Goal: Transaction & Acquisition: Purchase product/service

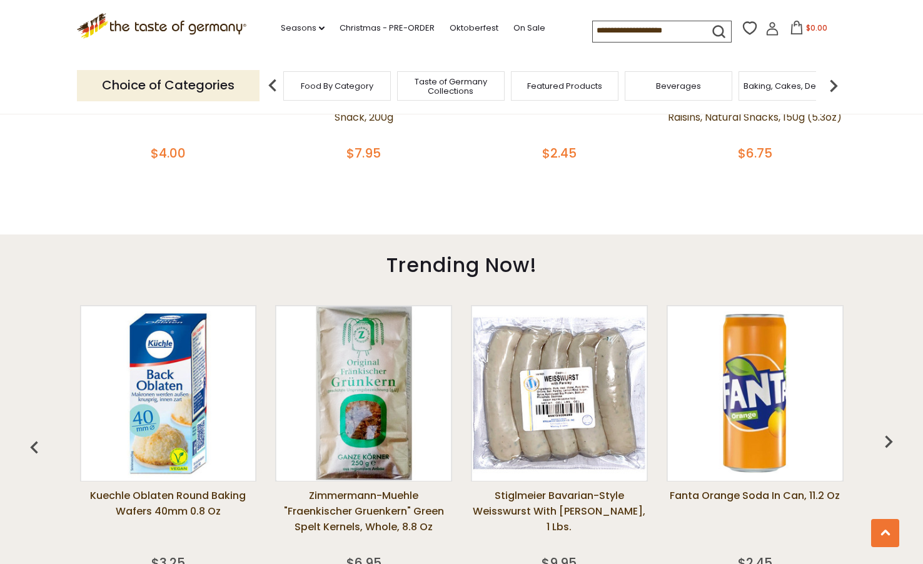
scroll to position [688, 0]
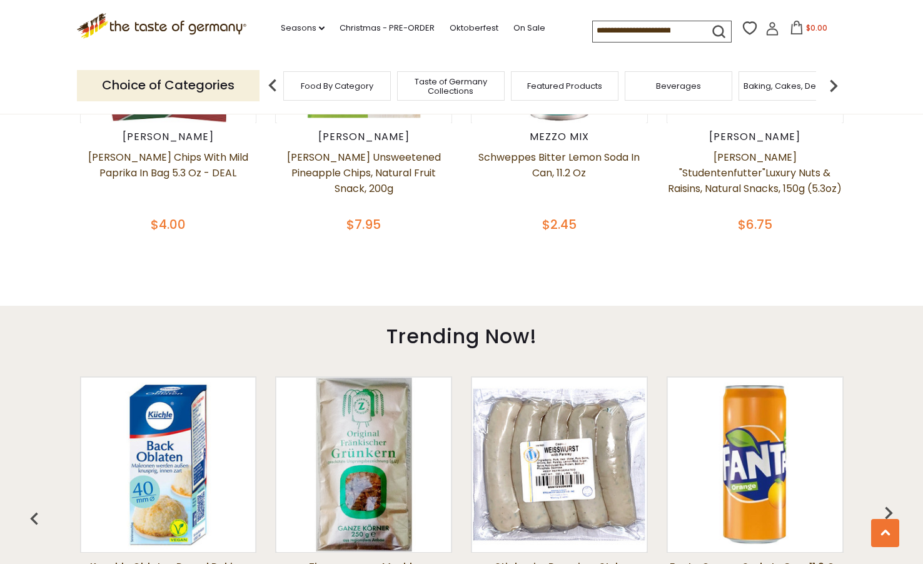
click at [168, 90] on p "Choice of Categories" at bounding box center [168, 85] width 183 height 31
click at [343, 87] on span "Food By Category" at bounding box center [330, 85] width 73 height 9
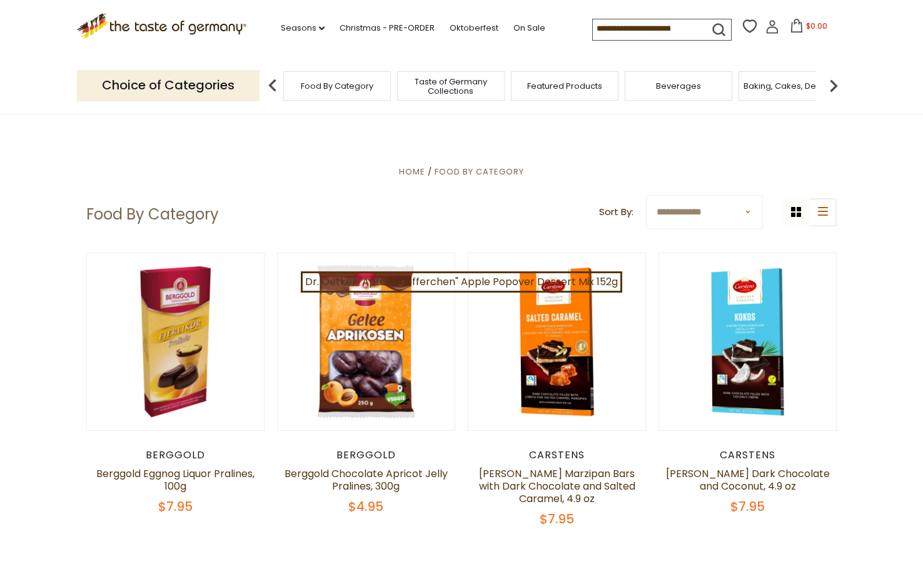
click at [655, 32] on input at bounding box center [646, 28] width 106 height 18
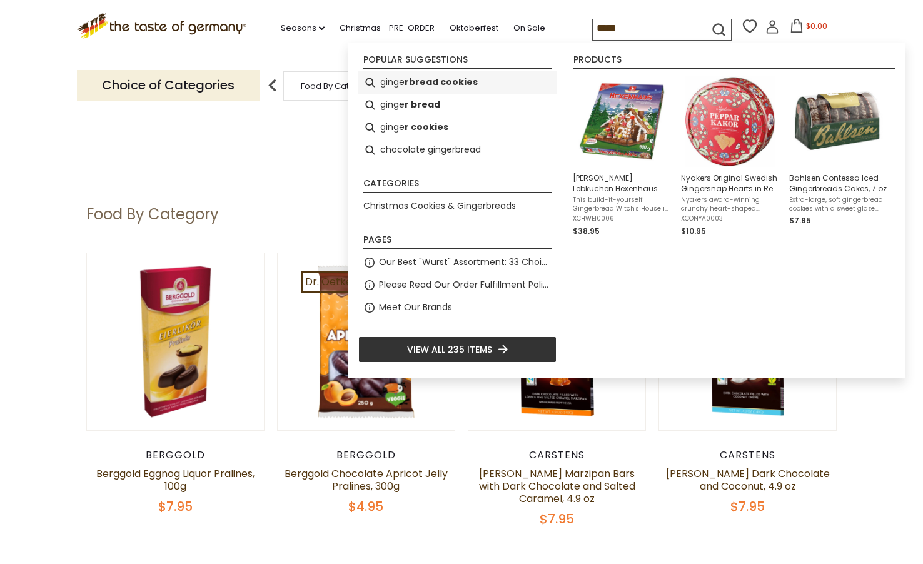
click at [455, 82] on b "rbread cookies" at bounding box center [440, 82] width 73 height 14
type input "**********"
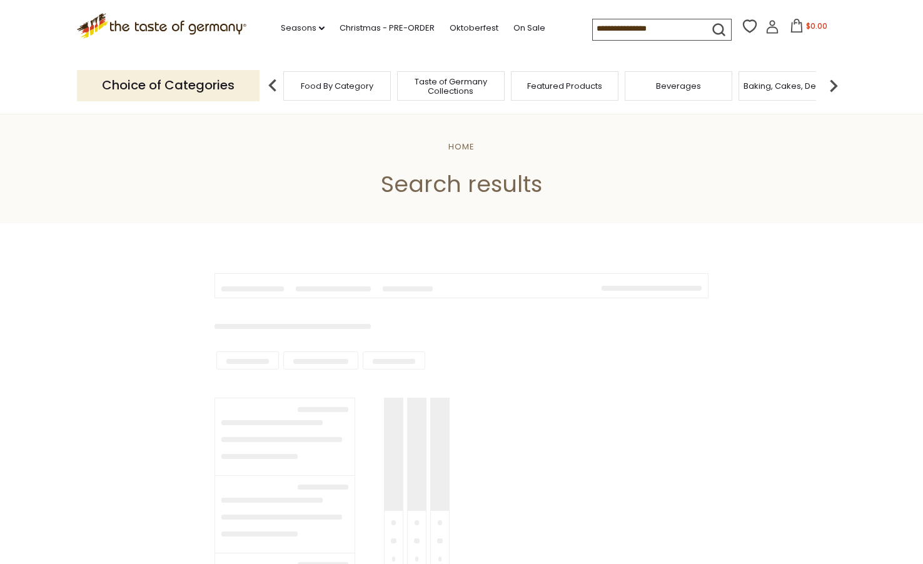
type input "**********"
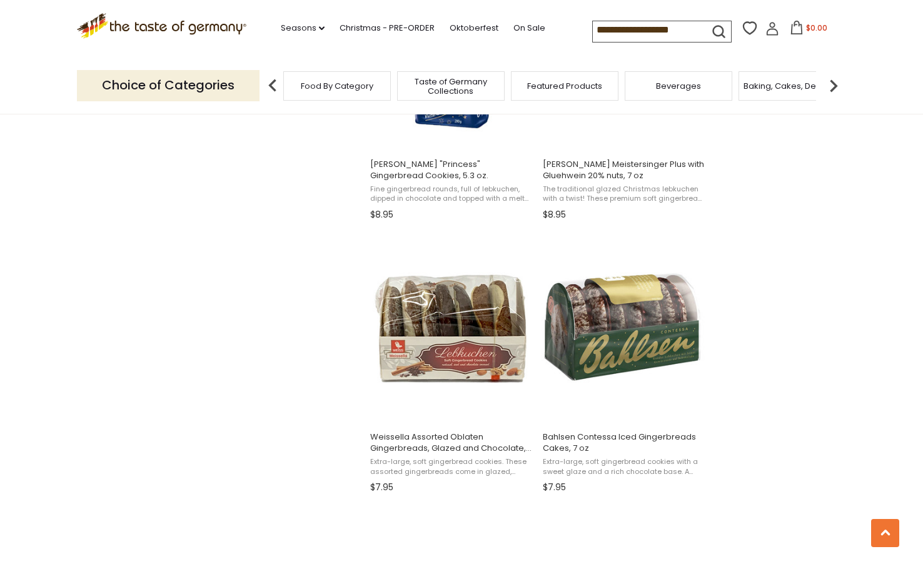
scroll to position [1500, 0]
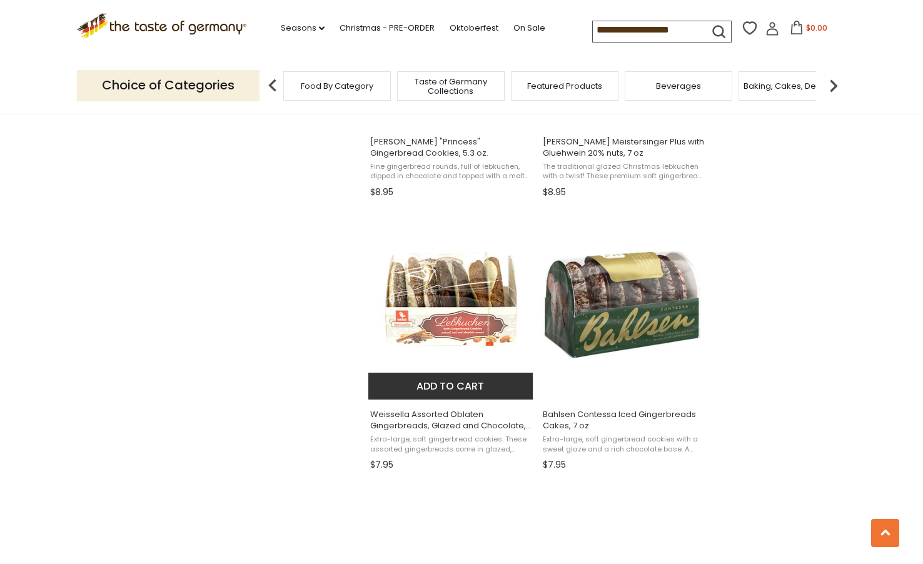
click at [441, 386] on button "Add to cart" at bounding box center [450, 386] width 164 height 27
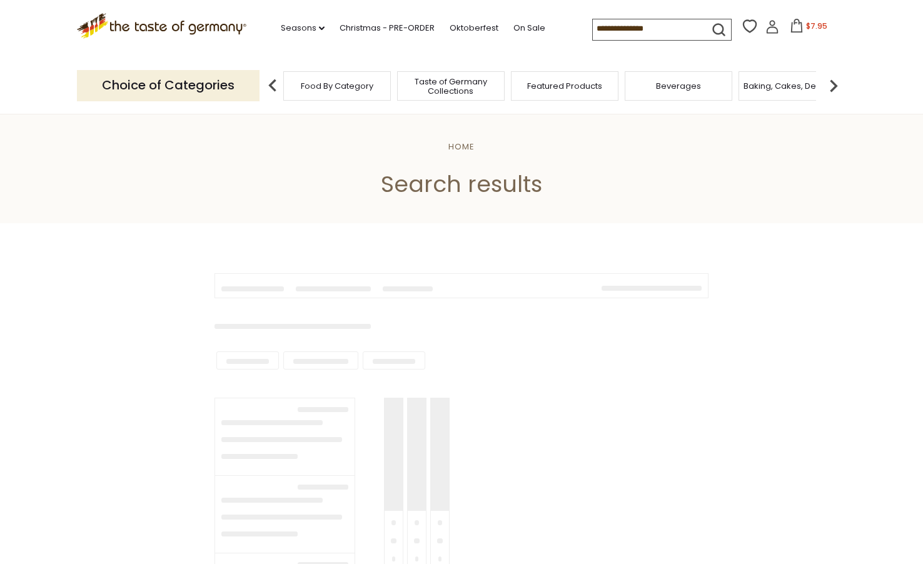
type input "**********"
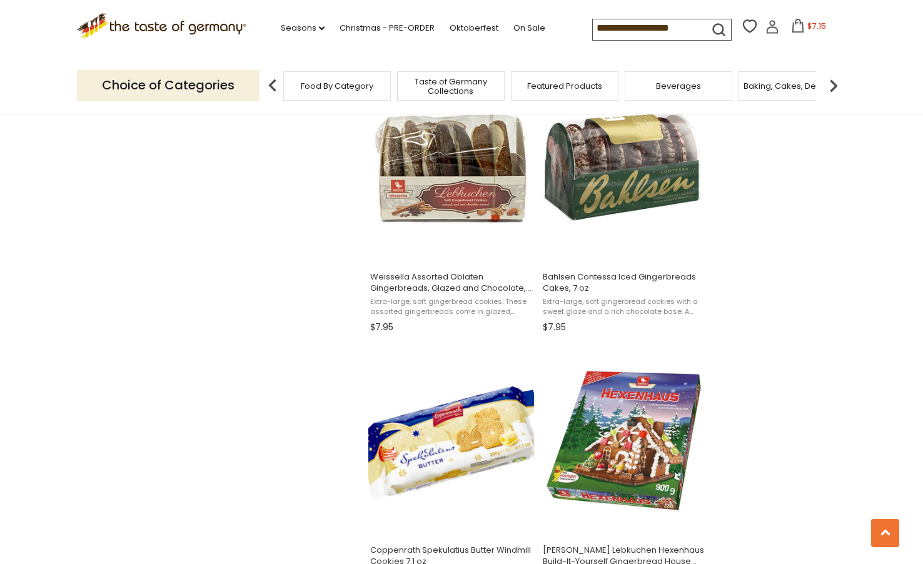
scroll to position [1688, 0]
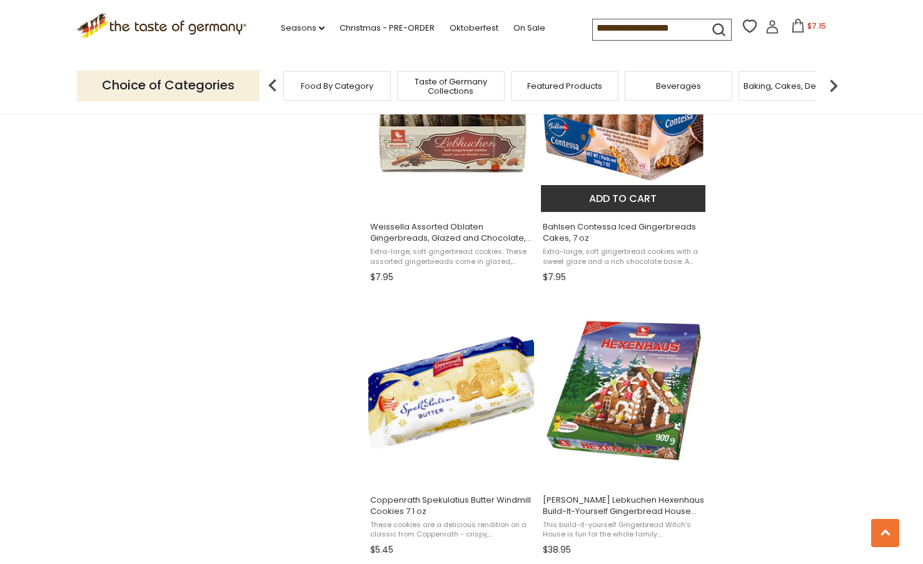
click at [628, 226] on span "Bahlsen Contessa Iced Gingerbreads Cakes, 7 oz" at bounding box center [624, 232] width 162 height 23
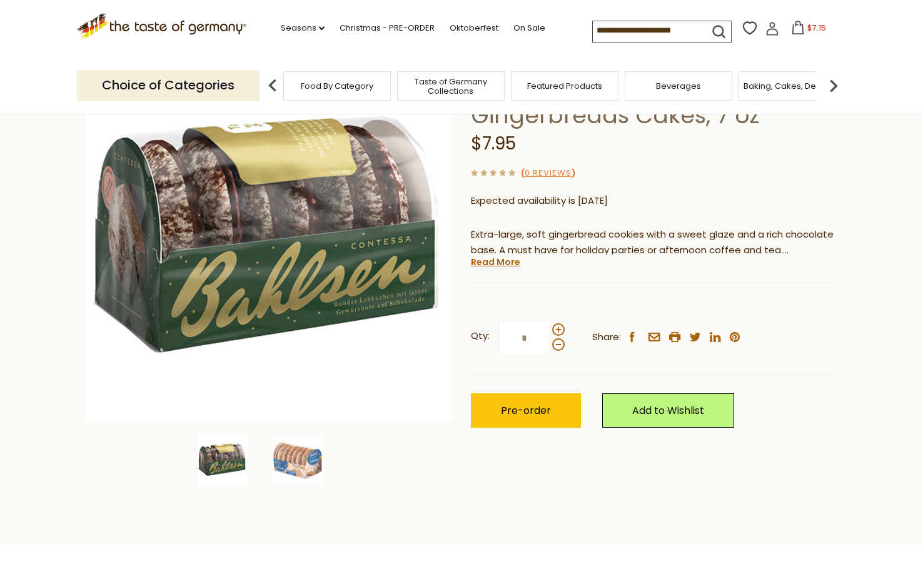
scroll to position [125, 0]
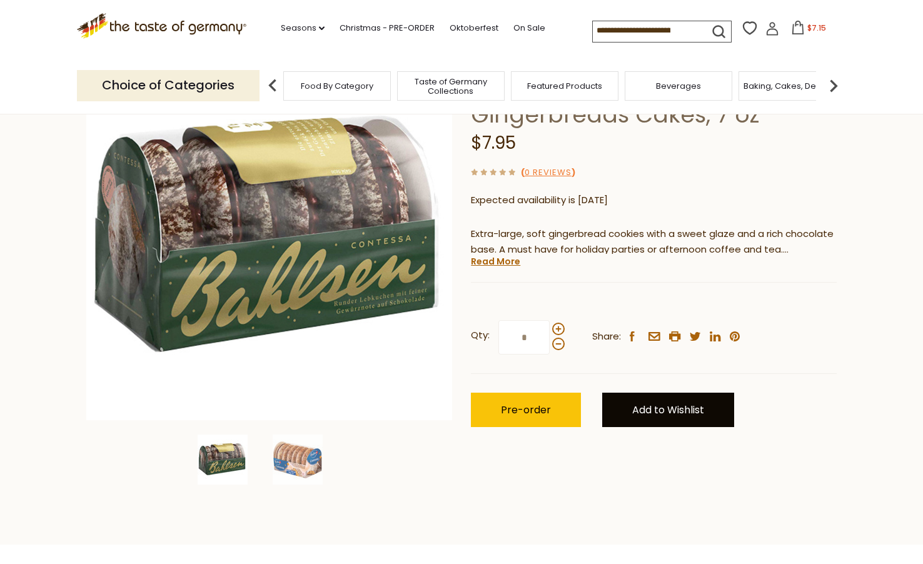
click at [656, 407] on link "Add to Wishlist" at bounding box center [668, 410] width 132 height 34
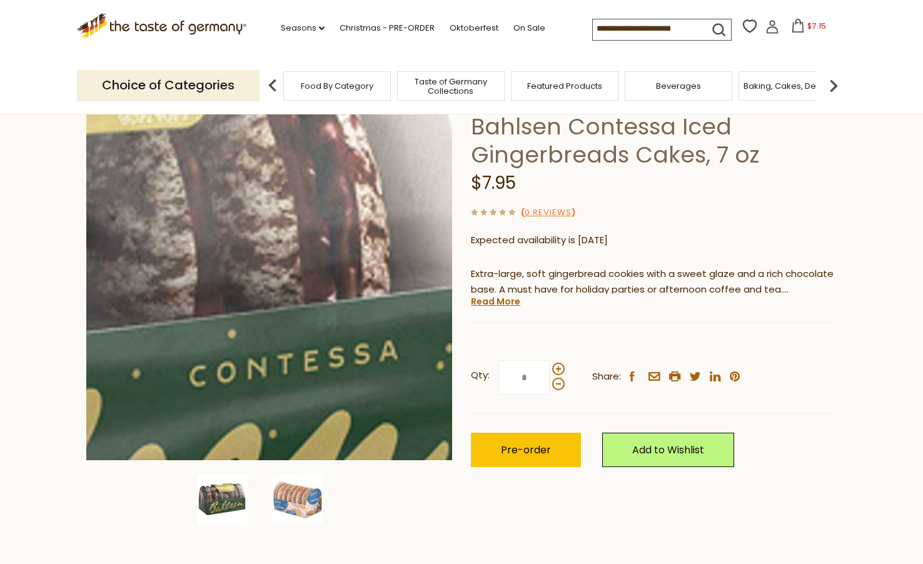
scroll to position [63, 0]
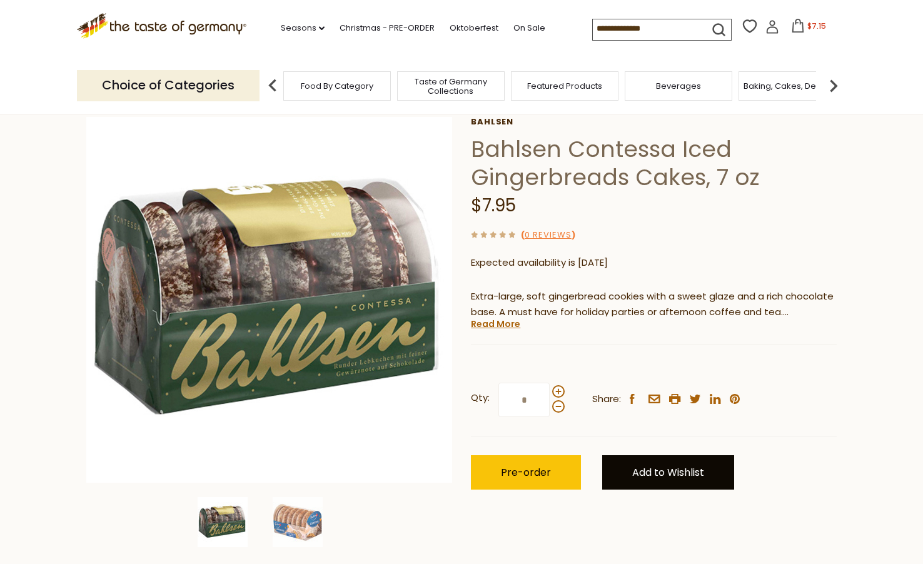
click at [670, 475] on link "Add to Wishlist" at bounding box center [668, 472] width 132 height 34
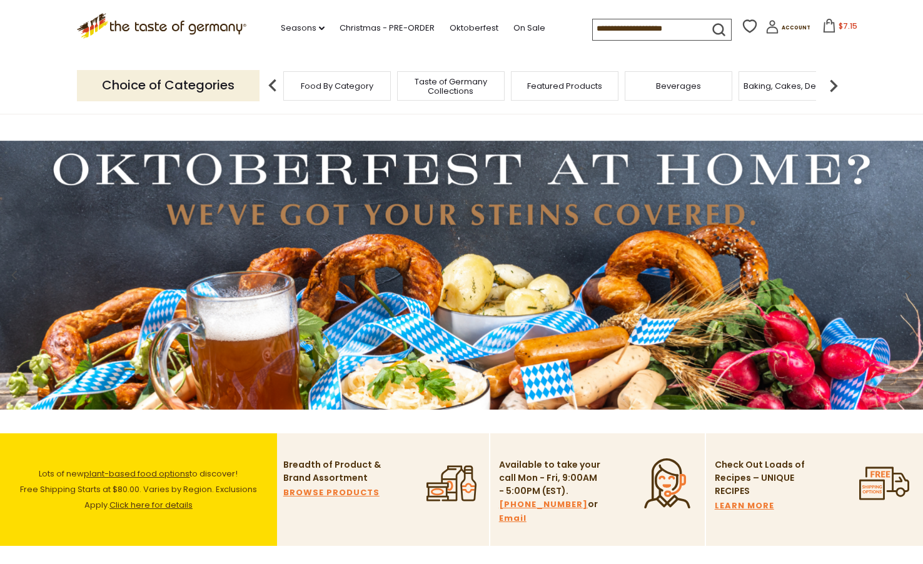
click at [635, 24] on input at bounding box center [646, 28] width 106 height 18
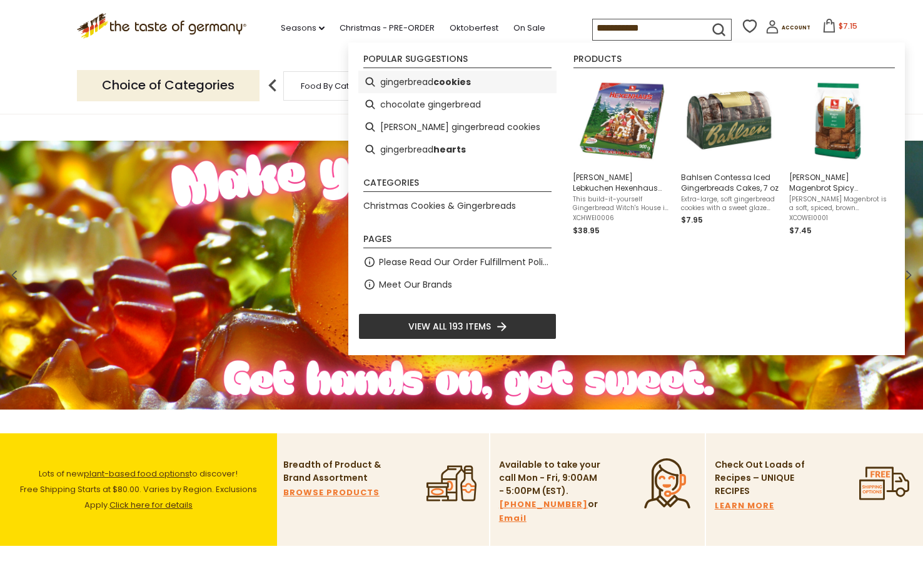
click at [435, 84] on b "cookies" at bounding box center [452, 82] width 38 height 14
type input "**********"
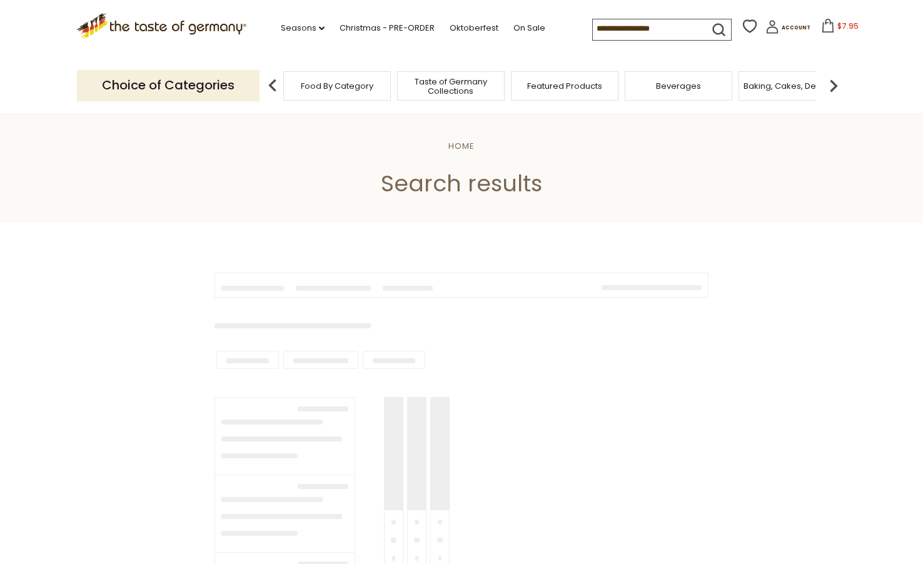
type input "**********"
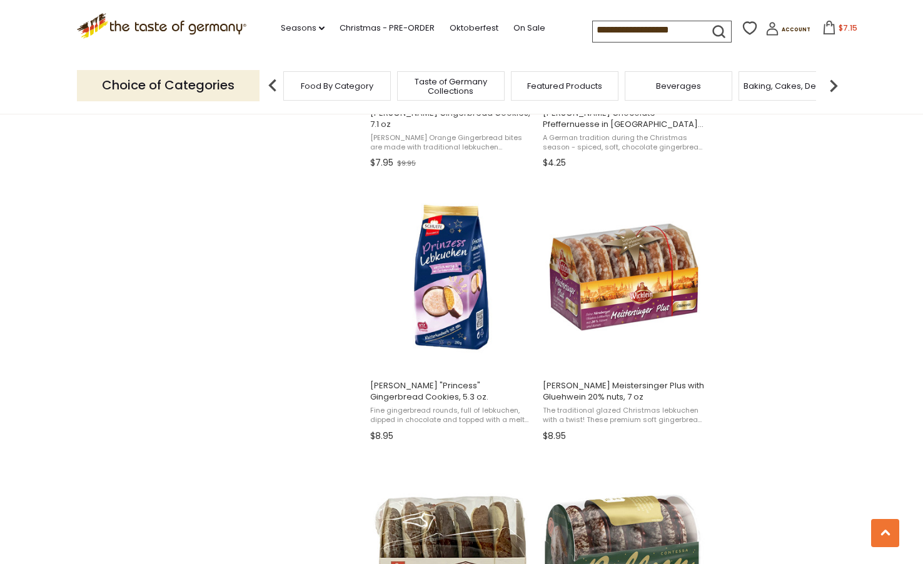
scroll to position [1250, 0]
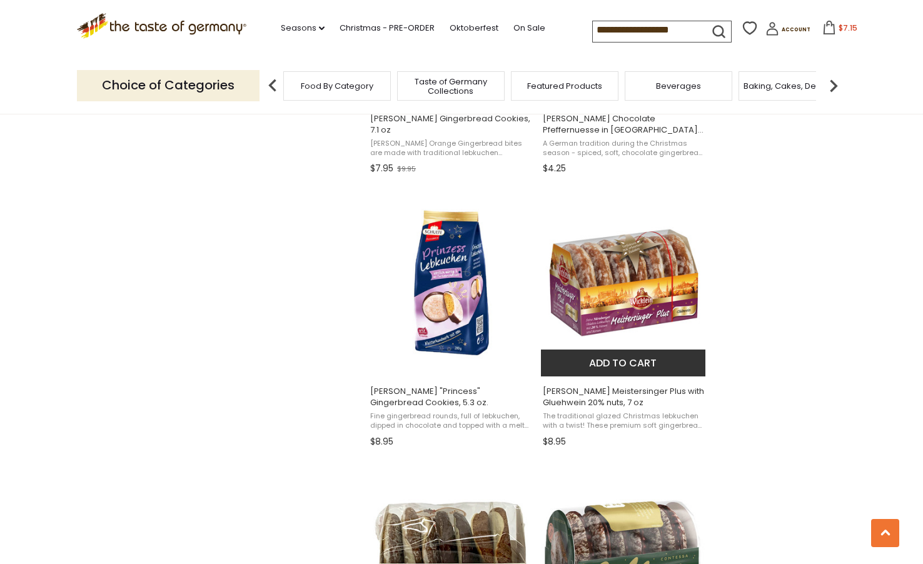
click at [622, 292] on img "Wicklein Meistersinger Plus with Gluehwein 20% nuts, 7 oz" at bounding box center [624, 283] width 166 height 166
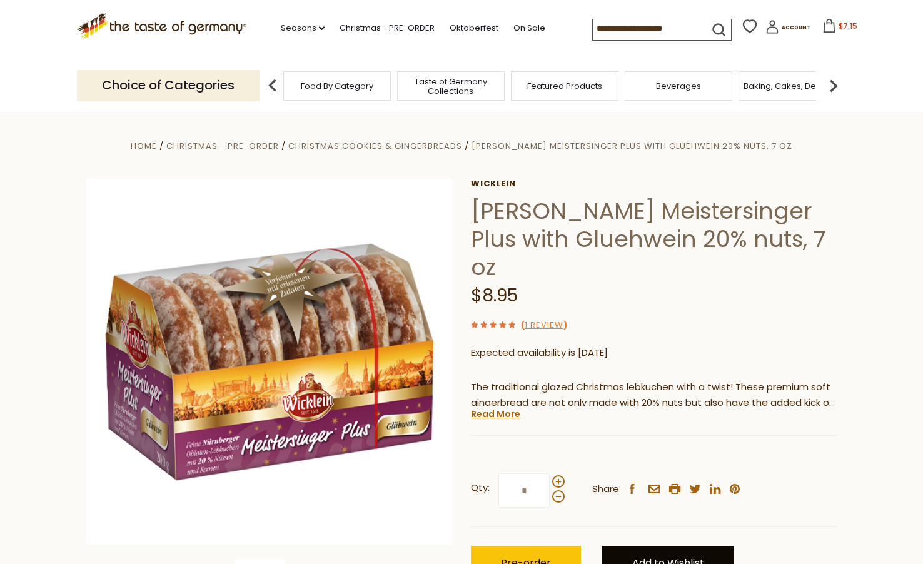
click at [625, 546] on link "Add to Wishlist" at bounding box center [668, 563] width 132 height 34
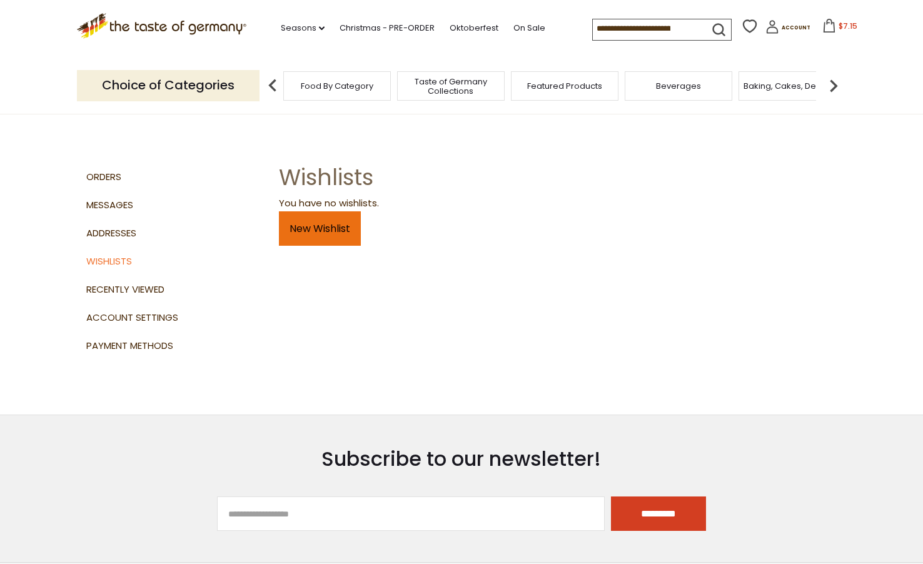
click at [317, 231] on link "New Wishlist" at bounding box center [320, 228] width 82 height 34
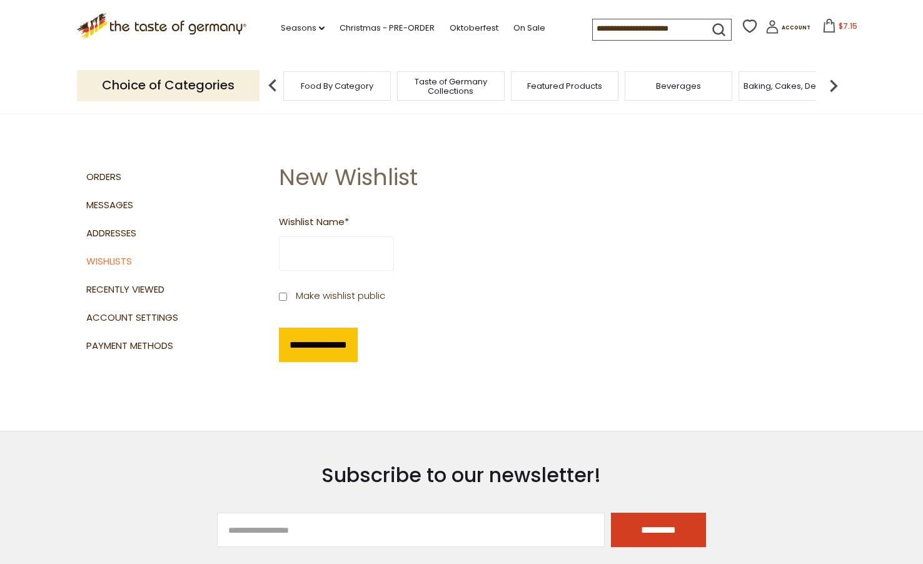
click at [323, 248] on input "Wishlist Name *" at bounding box center [336, 253] width 115 height 34
type input "**********"
click at [330, 342] on input "**********" at bounding box center [318, 345] width 79 height 34
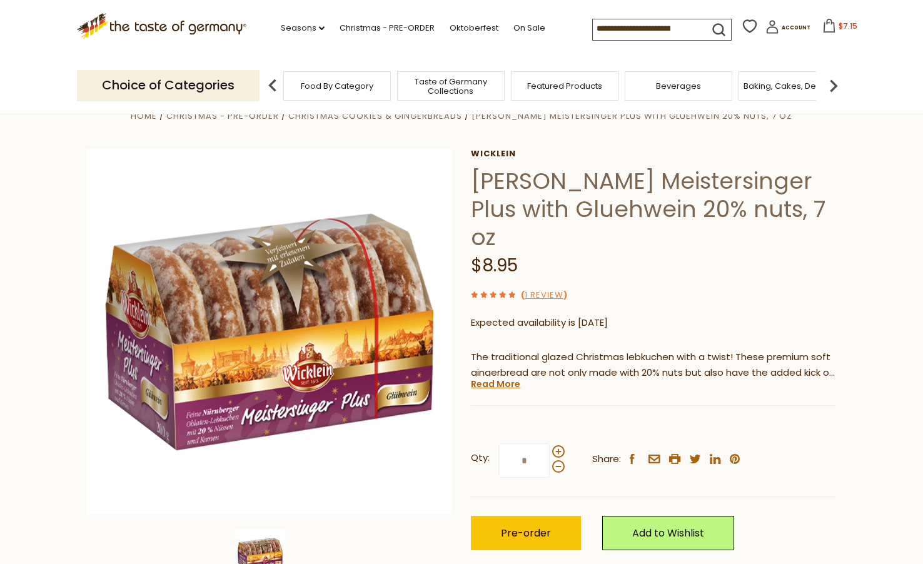
scroll to position [63, 0]
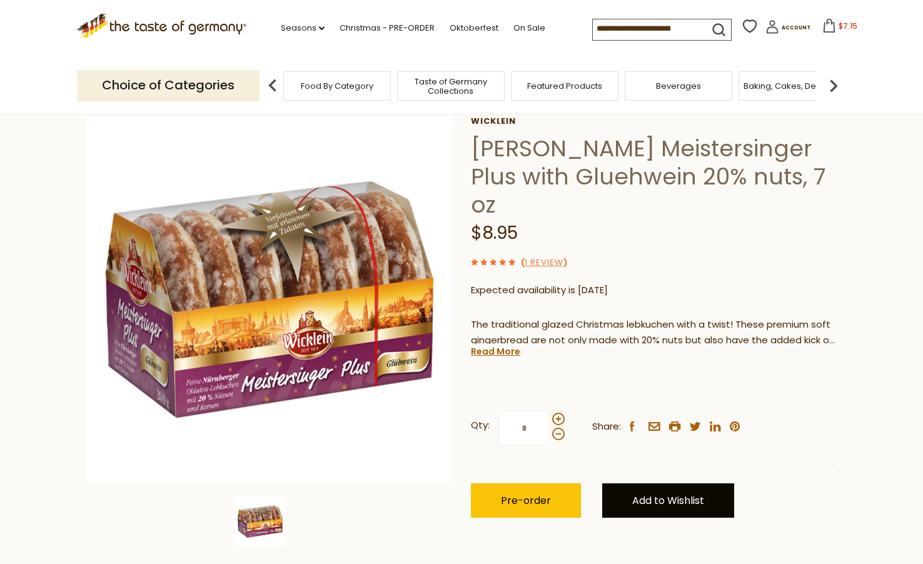
click at [666, 483] on link "Add to Wishlist" at bounding box center [668, 500] width 132 height 34
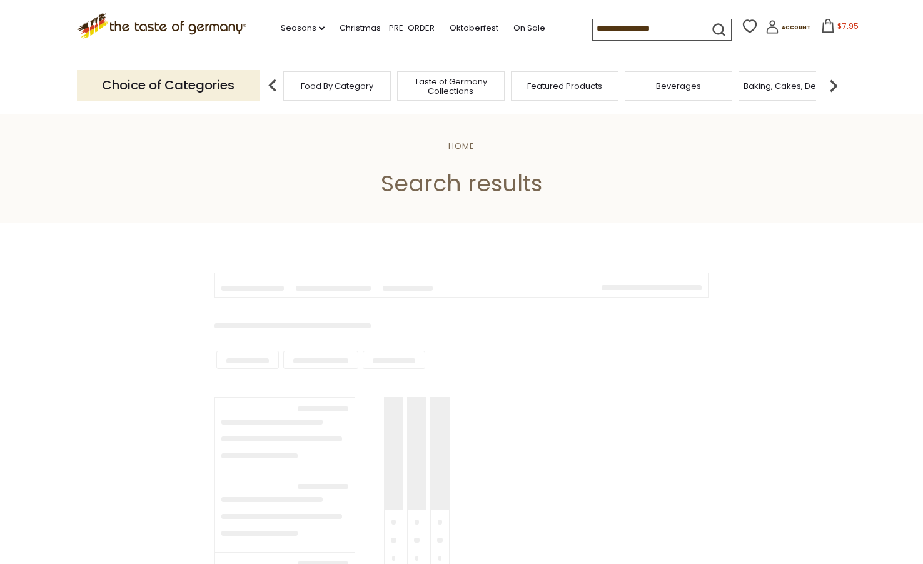
type input "**********"
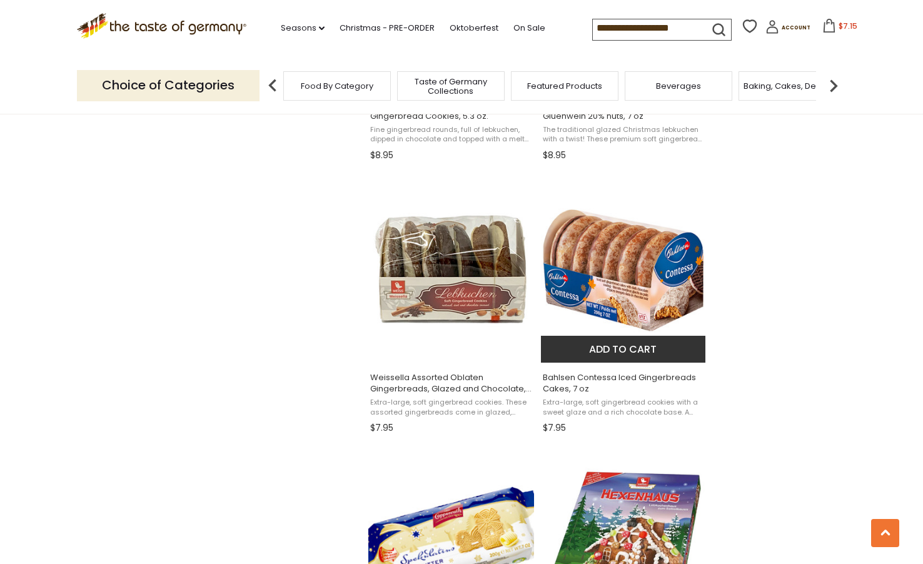
scroll to position [1563, 0]
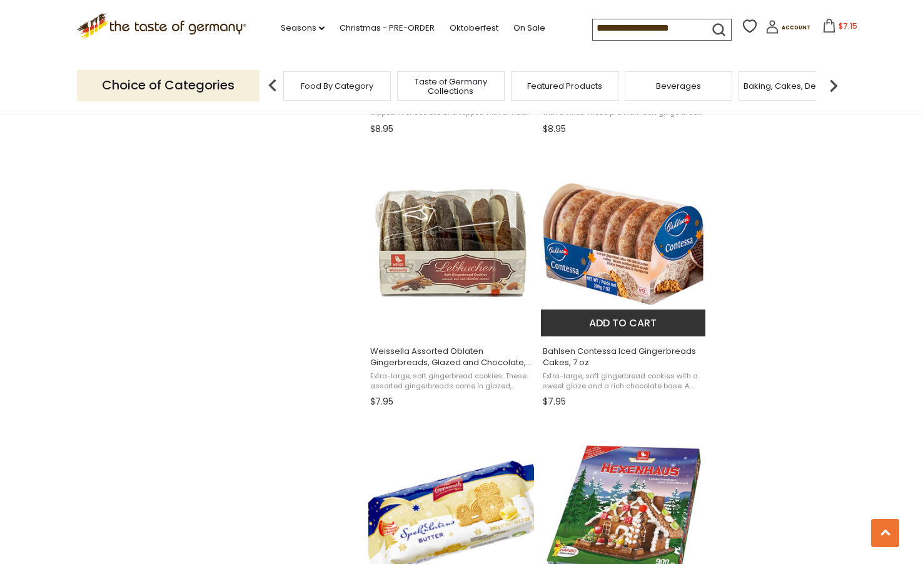
click at [625, 326] on button "Add to cart" at bounding box center [623, 322] width 164 height 27
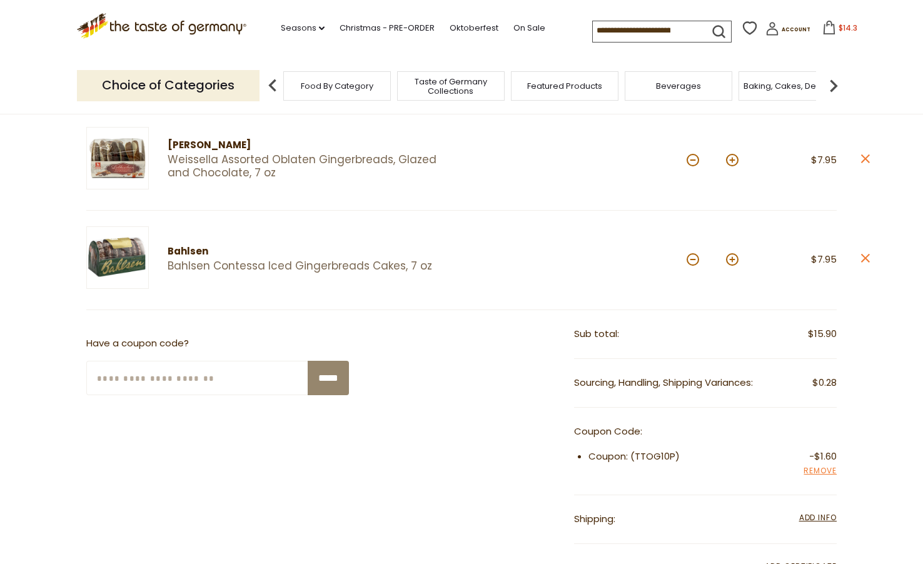
scroll to position [125, 0]
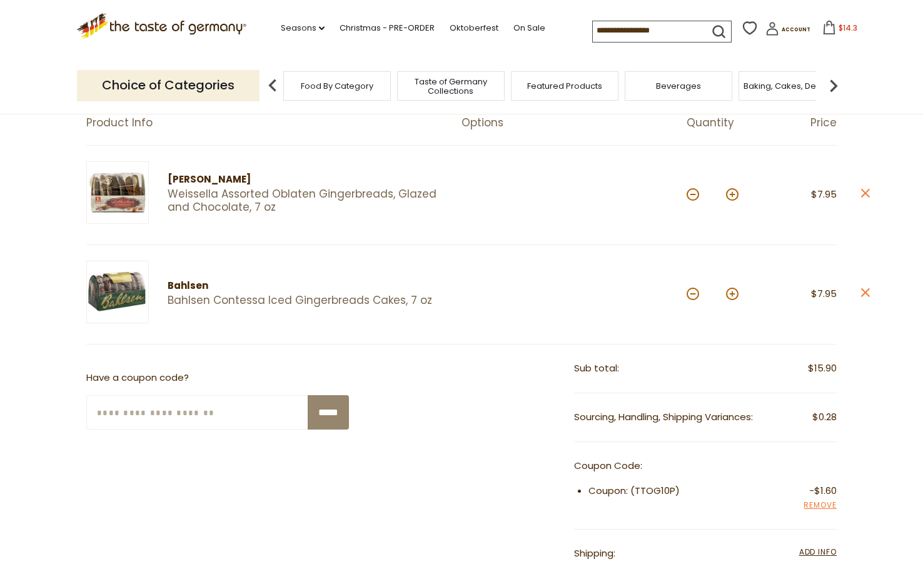
click at [108, 284] on img at bounding box center [117, 292] width 63 height 63
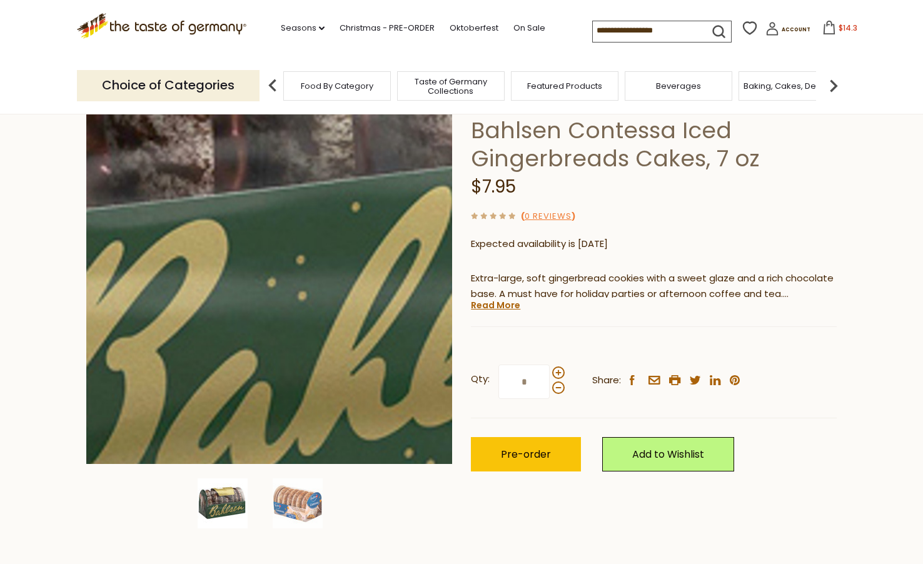
scroll to position [188, 0]
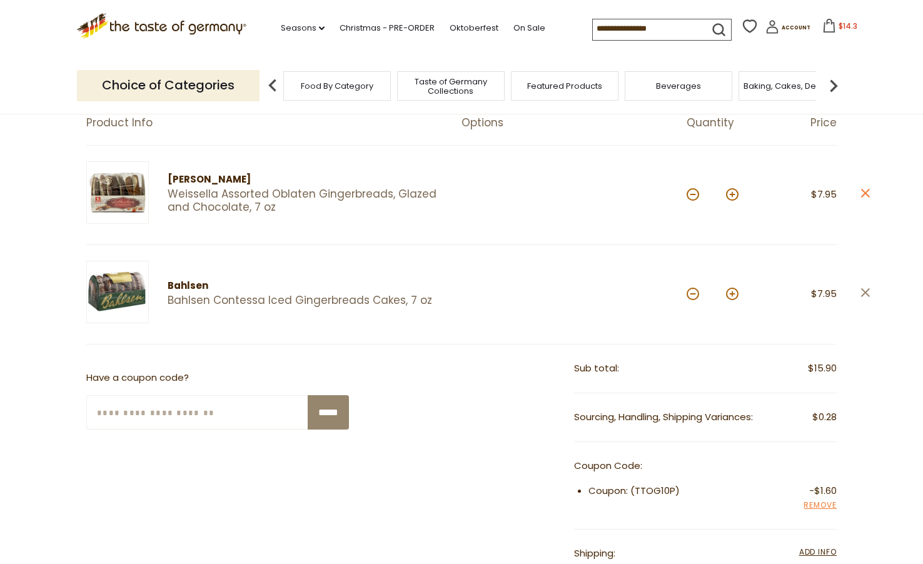
click at [861, 293] on icon "close" at bounding box center [864, 292] width 9 height 9
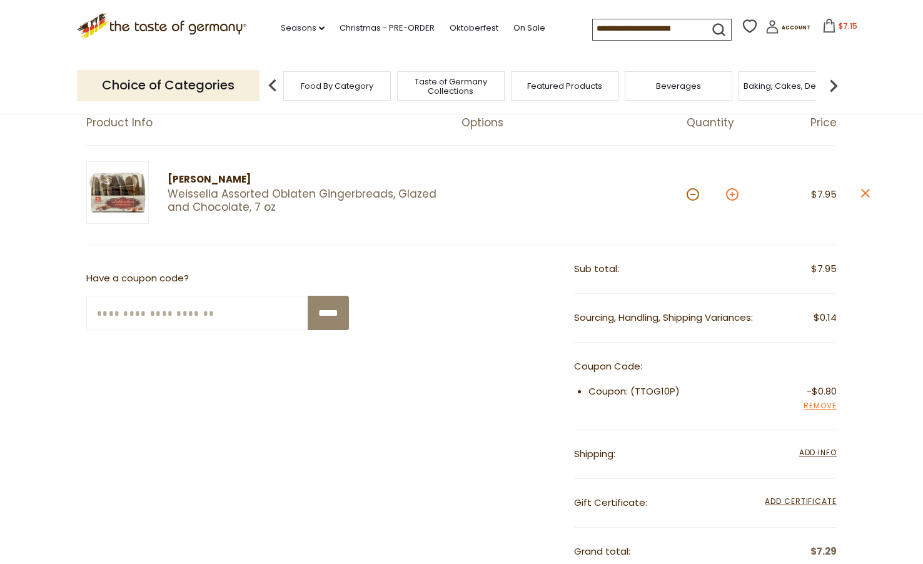
click at [732, 194] on button at bounding box center [732, 194] width 13 height 13
type input "*"
click at [618, 29] on input at bounding box center [646, 28] width 106 height 18
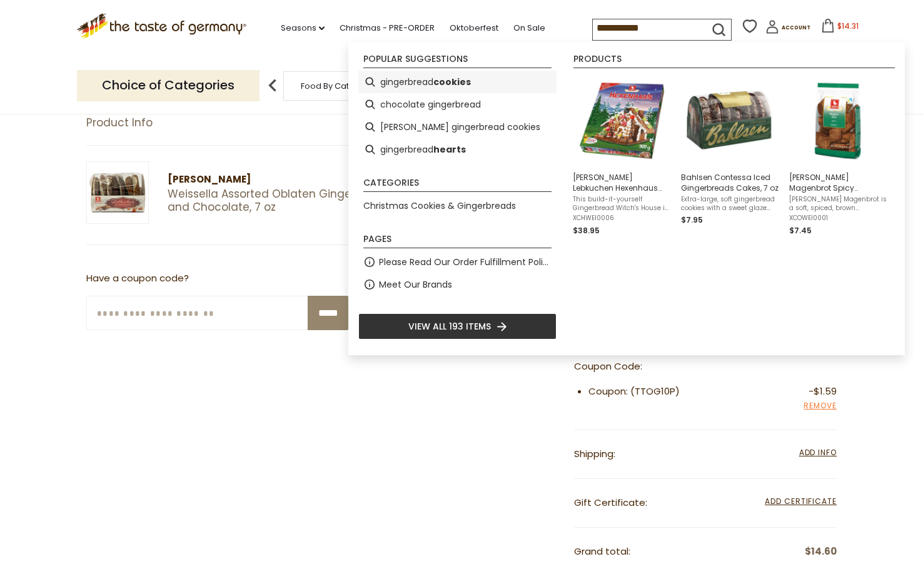
click at [410, 82] on li "gingerbread cookies" at bounding box center [457, 82] width 198 height 23
type input "**********"
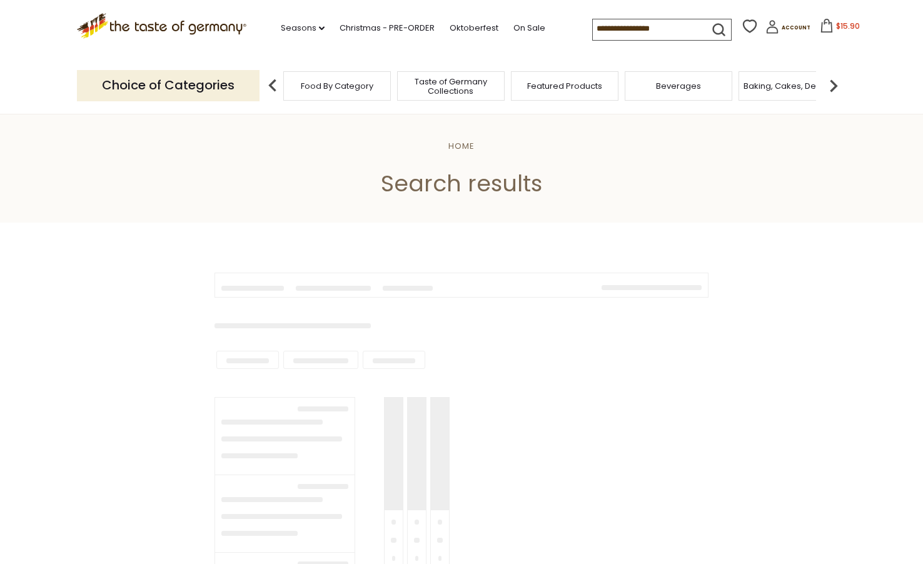
type input "**********"
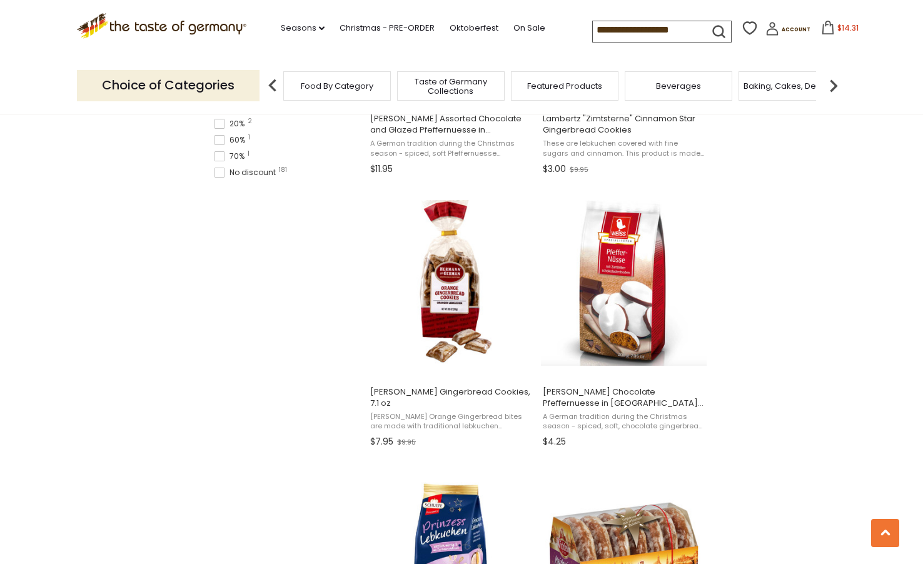
scroll to position [1250, 0]
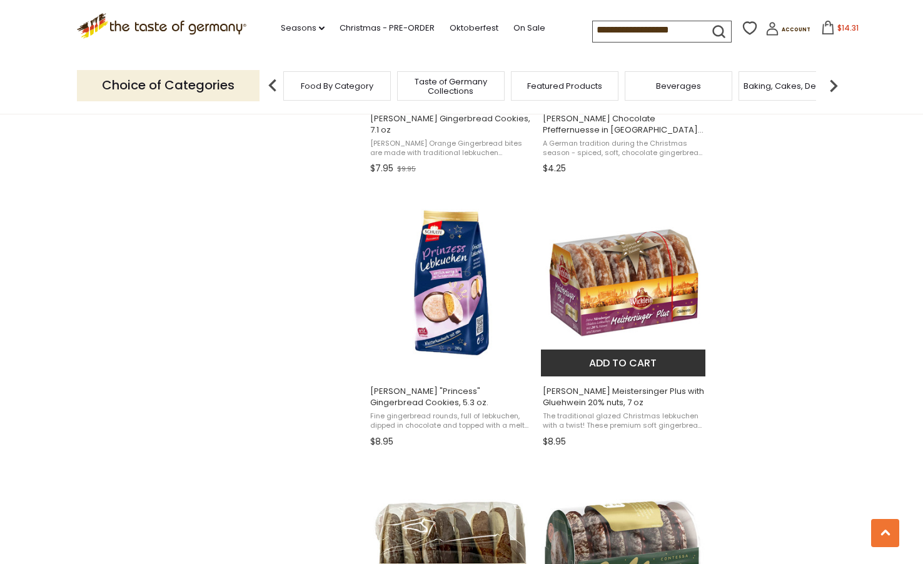
click at [598, 399] on span "[PERSON_NAME] Meistersinger Plus with Gluehwein 20% nuts, 7 oz" at bounding box center [624, 397] width 162 height 23
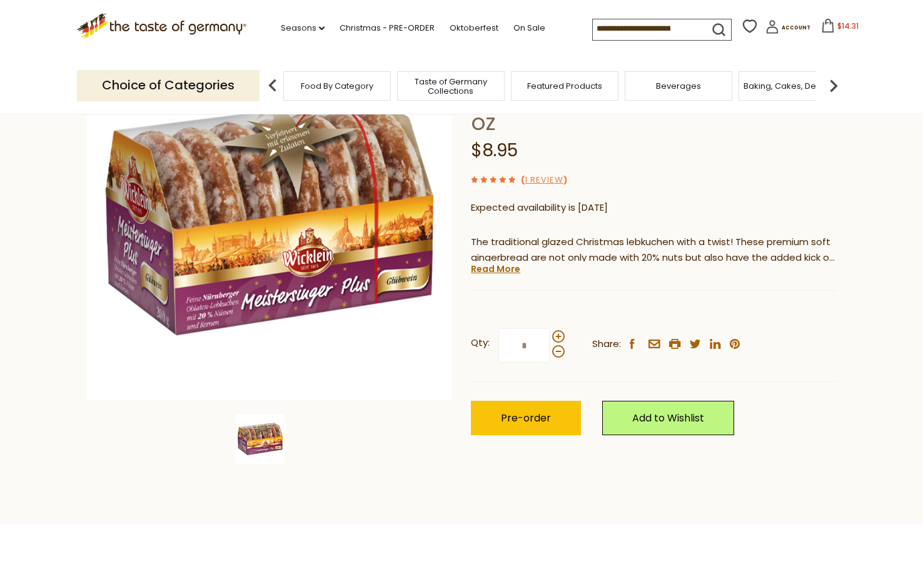
scroll to position [187, 0]
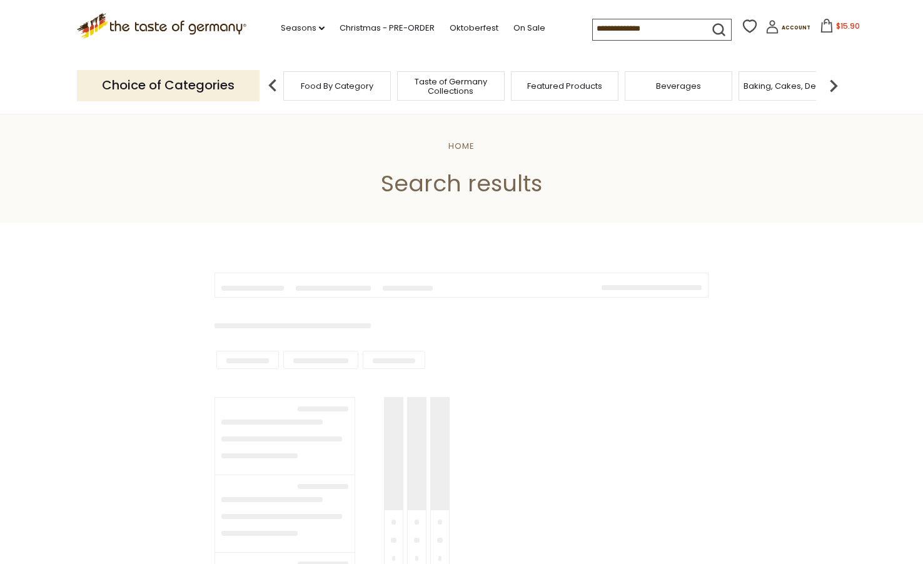
type input "**********"
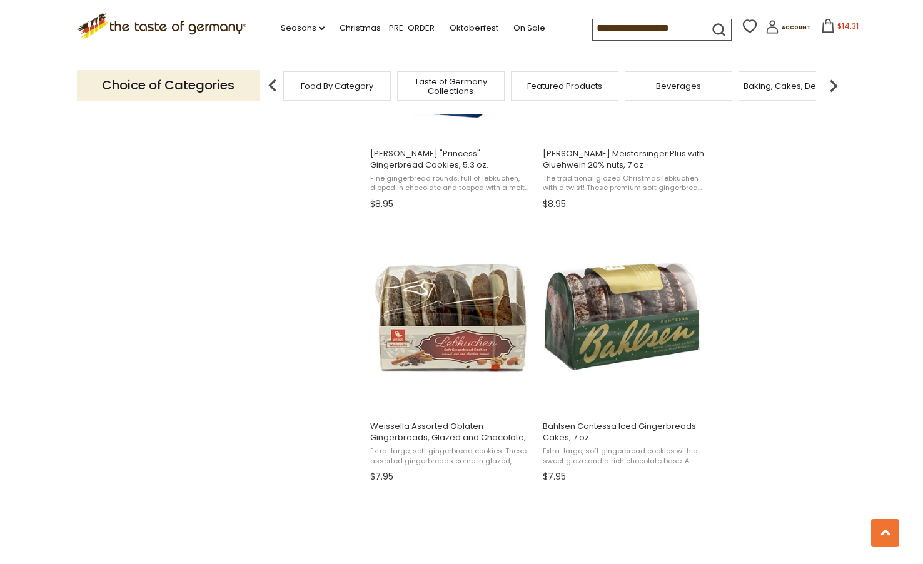
scroll to position [1500, 0]
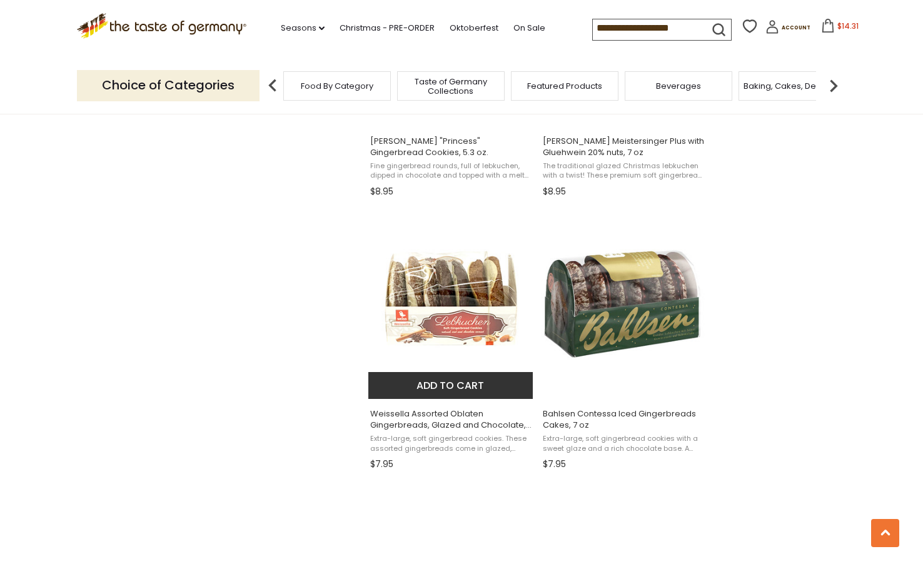
click at [454, 422] on span "Weissella Assorted Oblaten Gingerbreads, Glazed and Chocolate, 7 oz" at bounding box center [451, 419] width 162 height 23
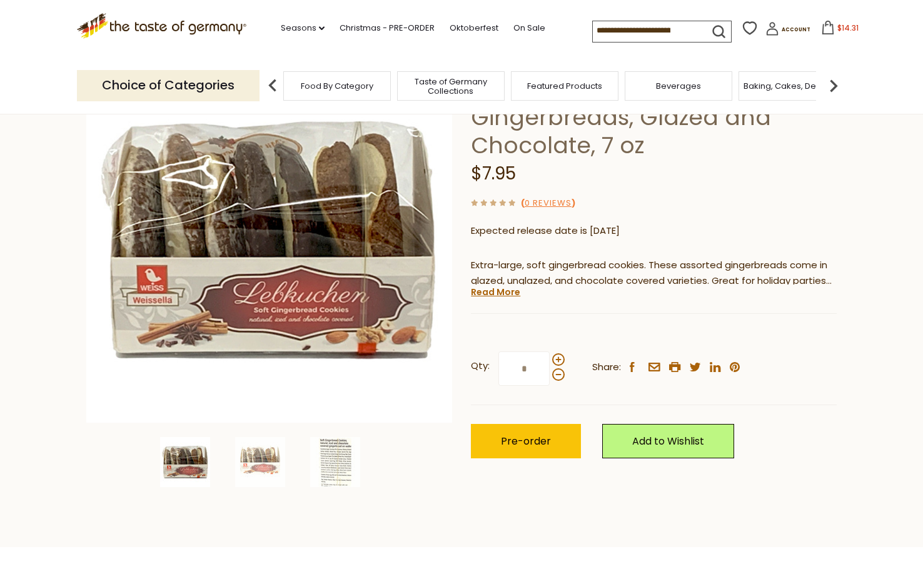
scroll to position [125, 0]
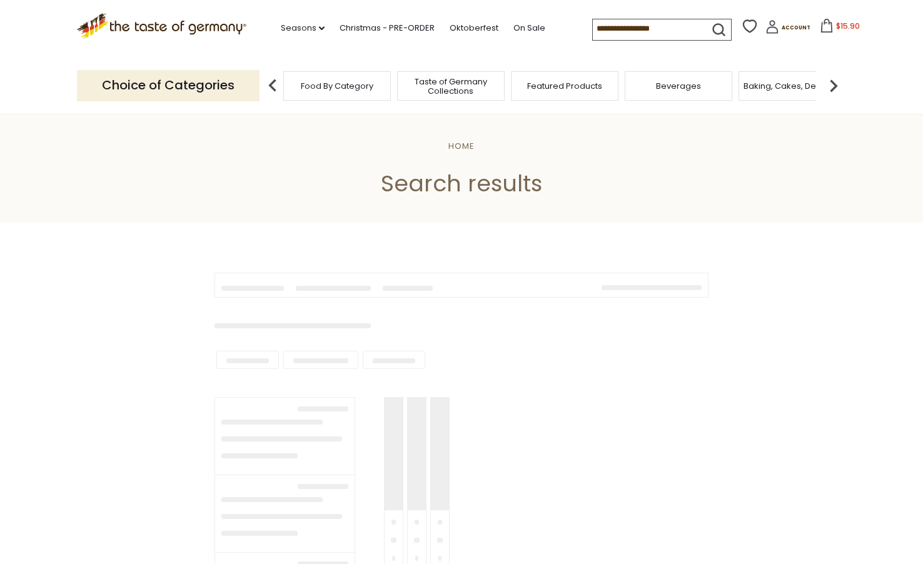
type input "**********"
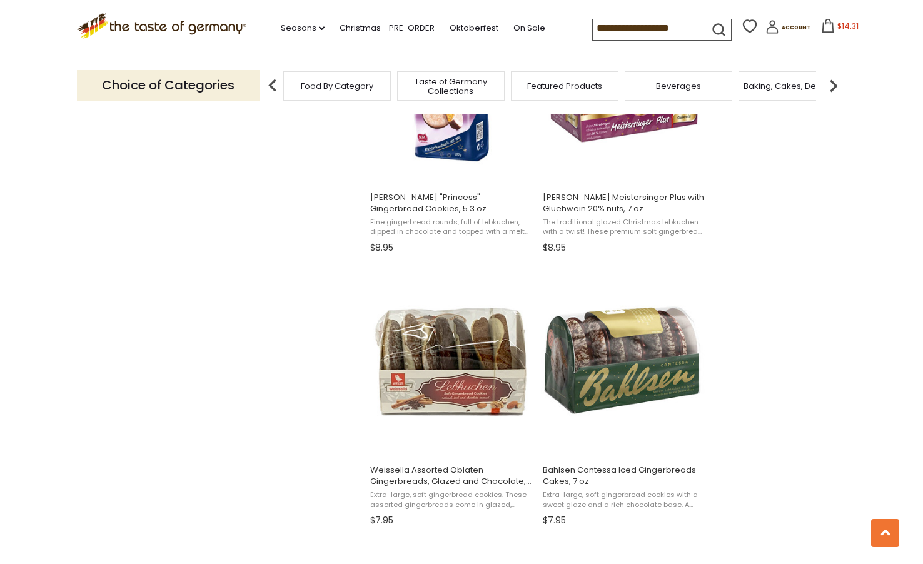
scroll to position [1438, 0]
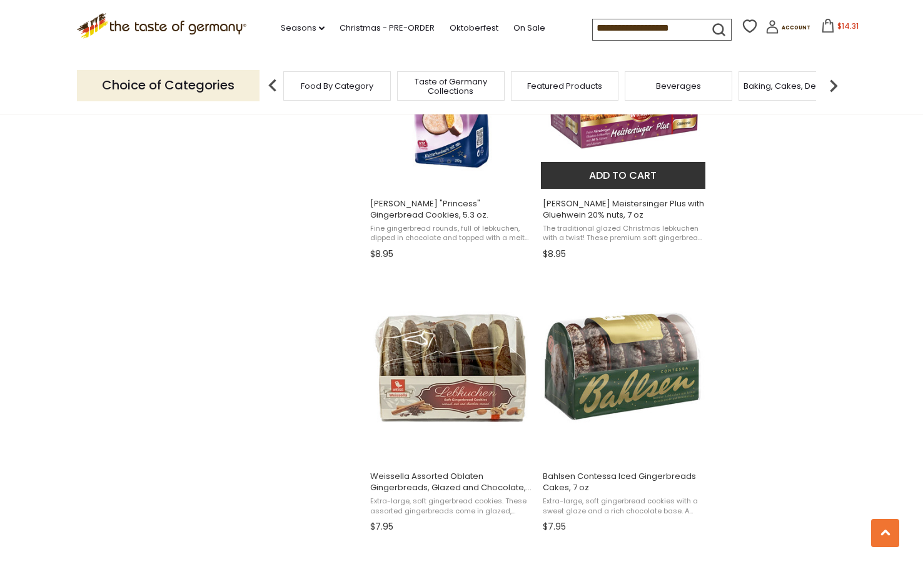
click at [614, 174] on button "Add to cart" at bounding box center [623, 175] width 164 height 27
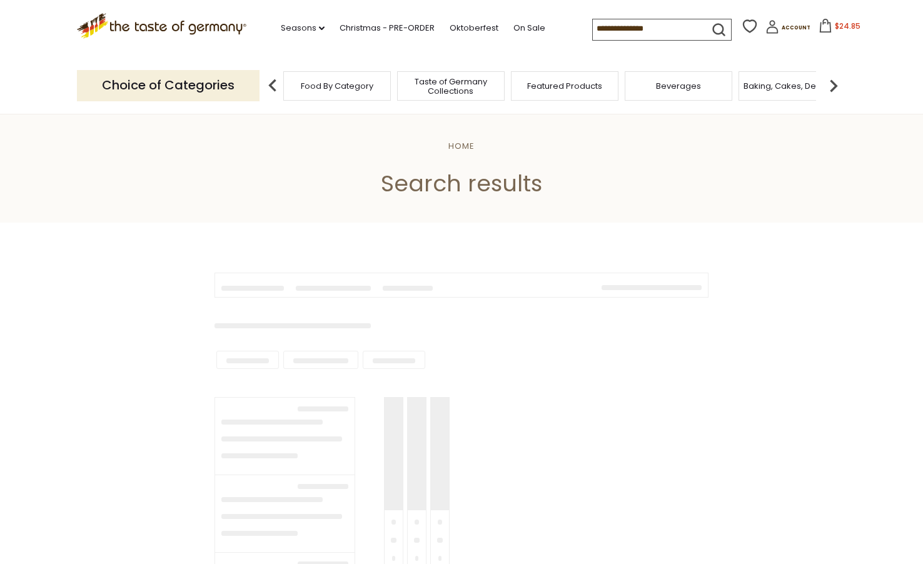
type input "**********"
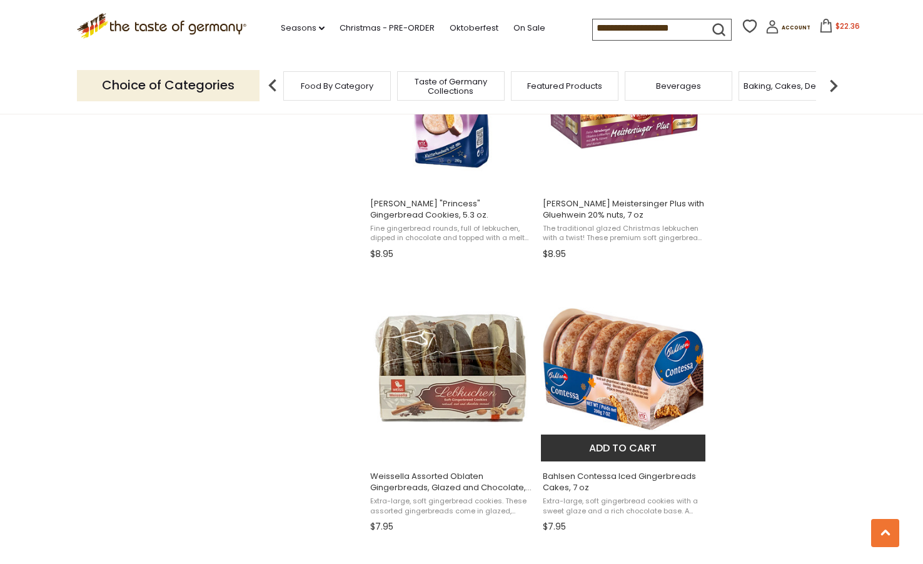
click at [620, 446] on button "Add to cart" at bounding box center [623, 447] width 164 height 27
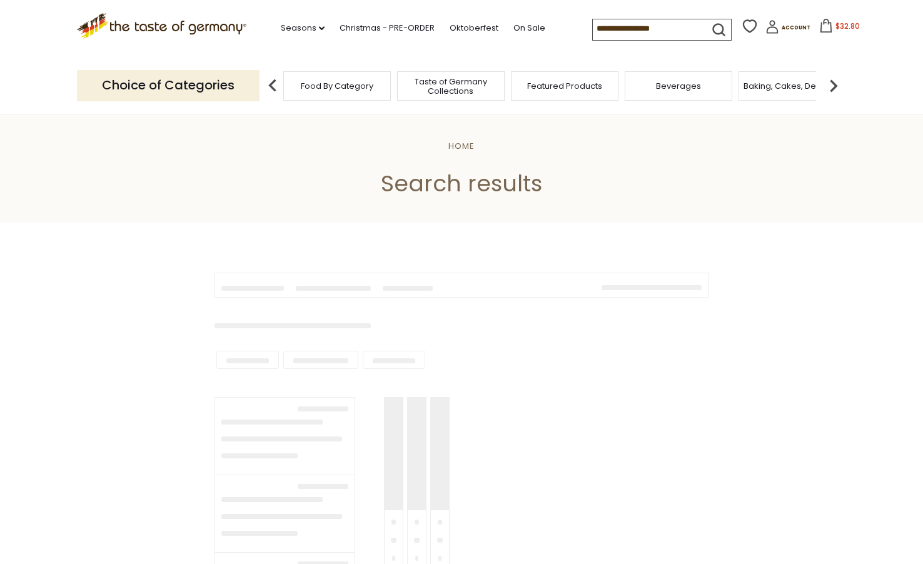
type input "**********"
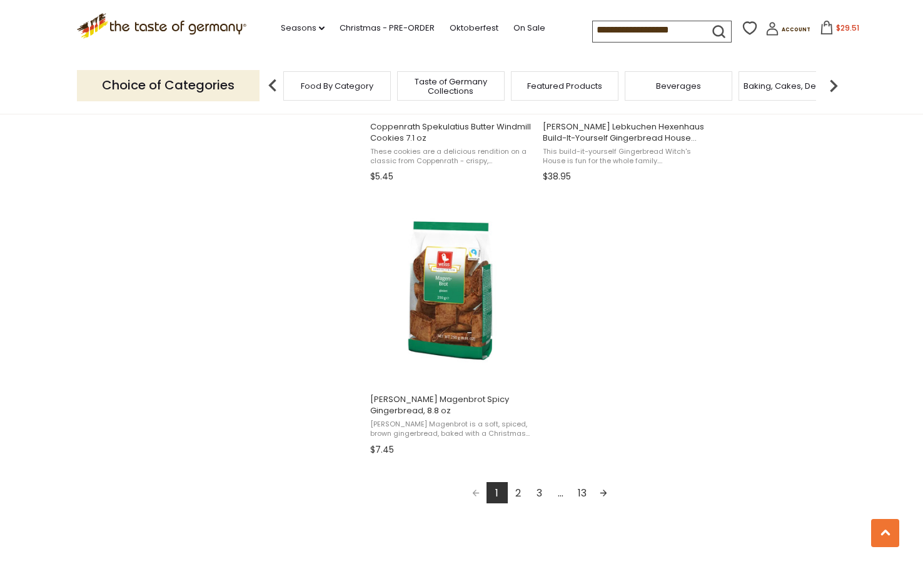
scroll to position [2063, 0]
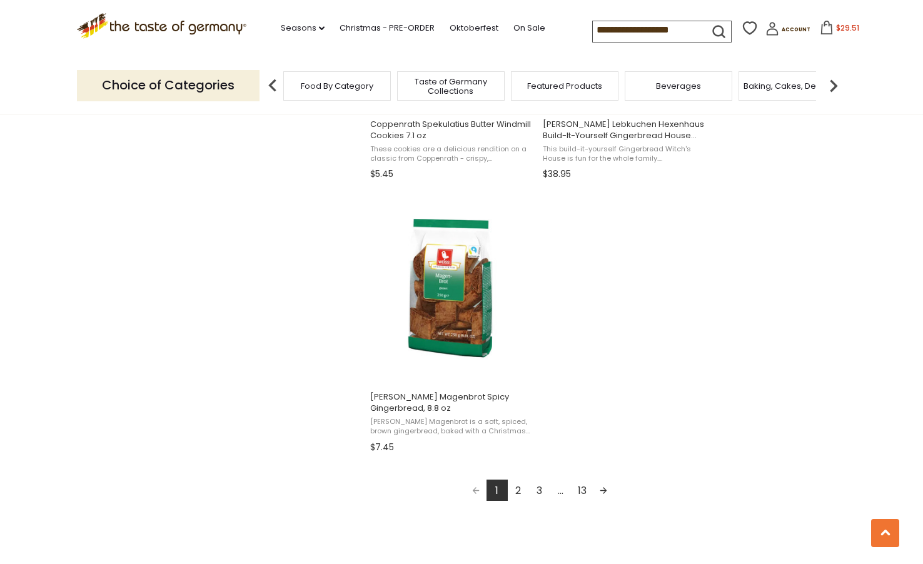
click at [601, 489] on link "Next page" at bounding box center [603, 489] width 21 height 21
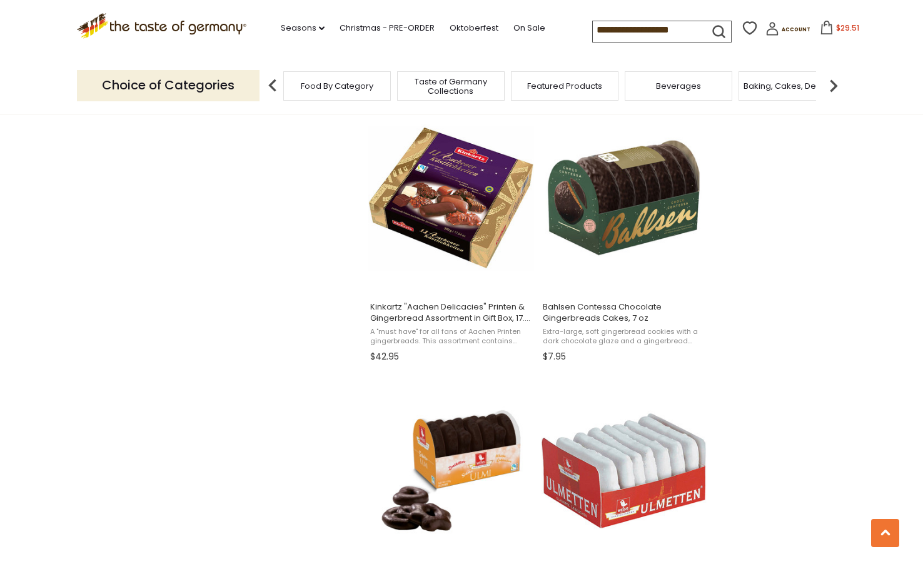
scroll to position [1063, 0]
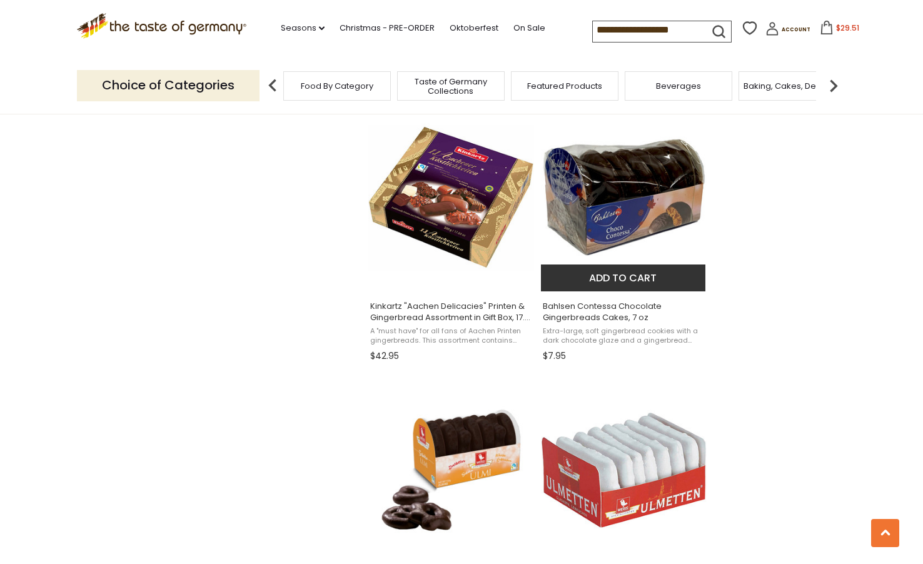
click at [615, 280] on button "Add to cart" at bounding box center [623, 277] width 164 height 27
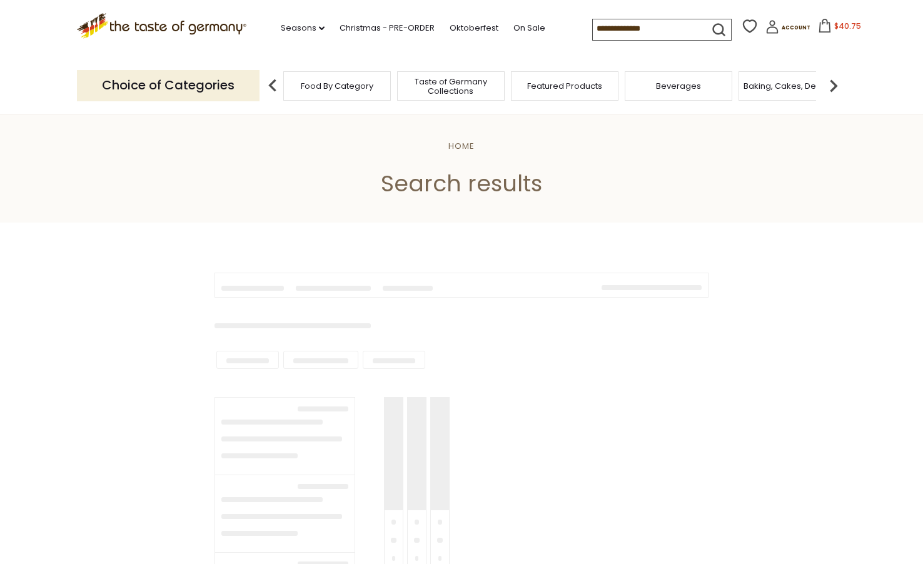
type input "**********"
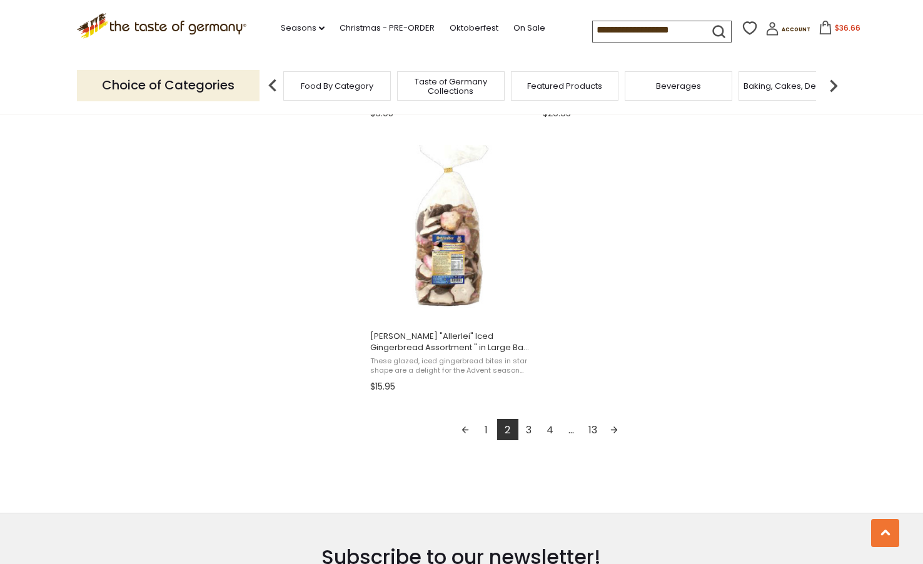
scroll to position [2125, 0]
click at [613, 428] on link "Next page" at bounding box center [613, 428] width 21 height 21
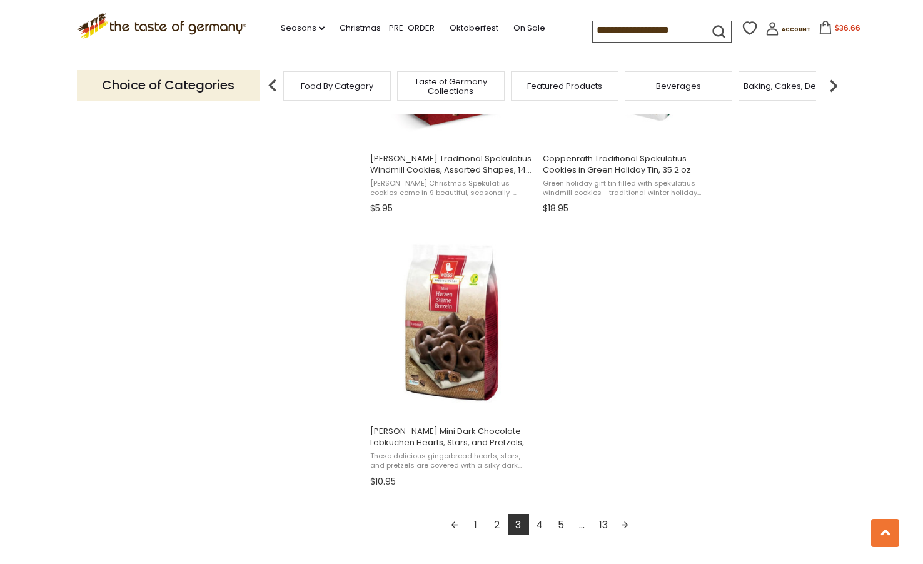
scroll to position [2063, 0]
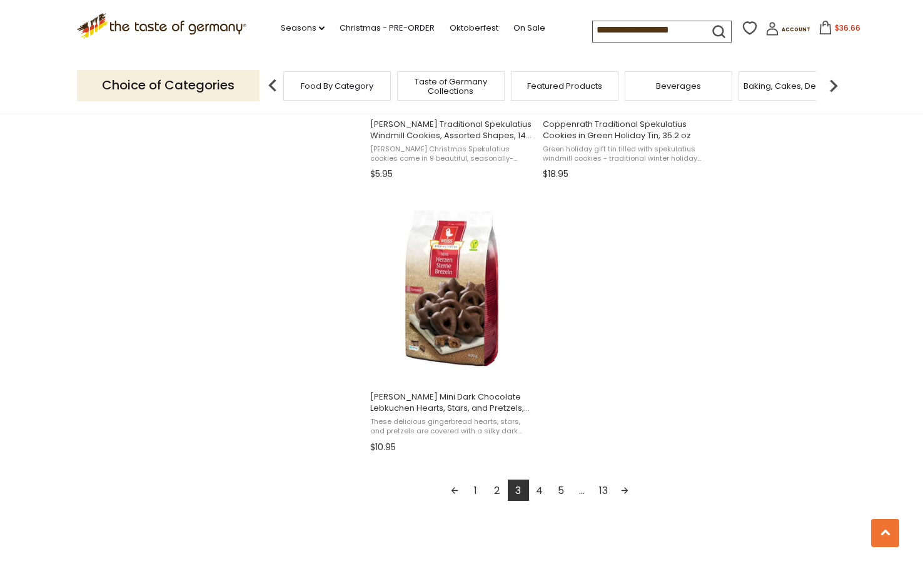
click at [620, 491] on link "Next page" at bounding box center [624, 489] width 21 height 21
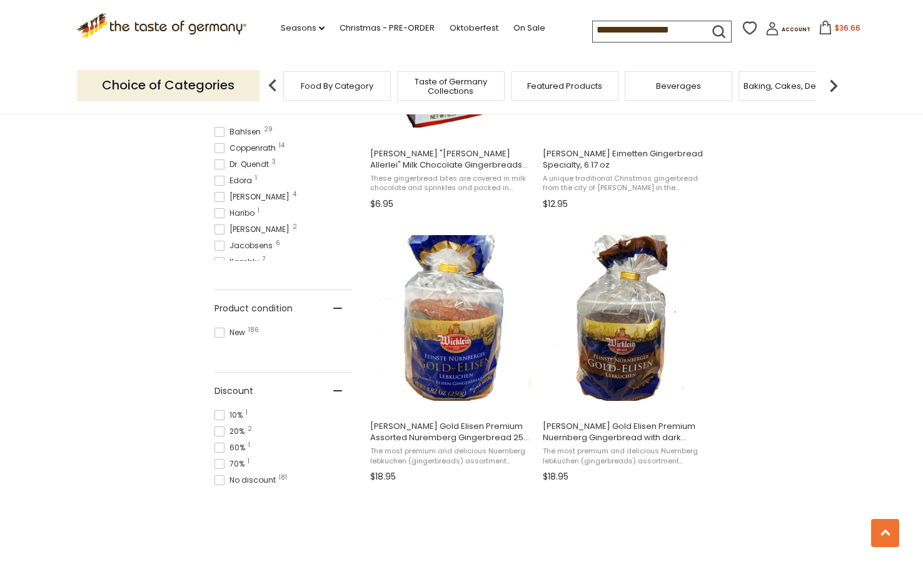
scroll to position [688, 0]
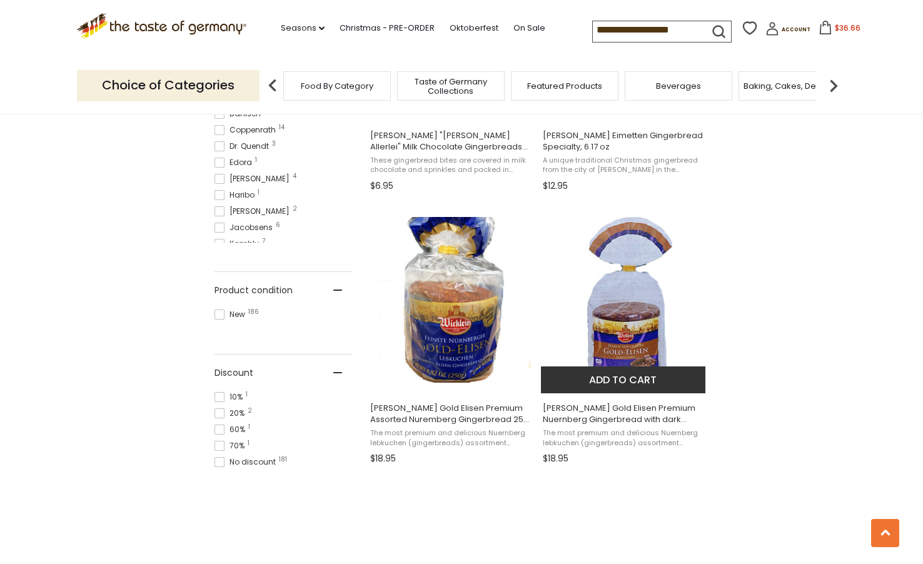
click at [623, 379] on button "Add to cart" at bounding box center [623, 379] width 164 height 27
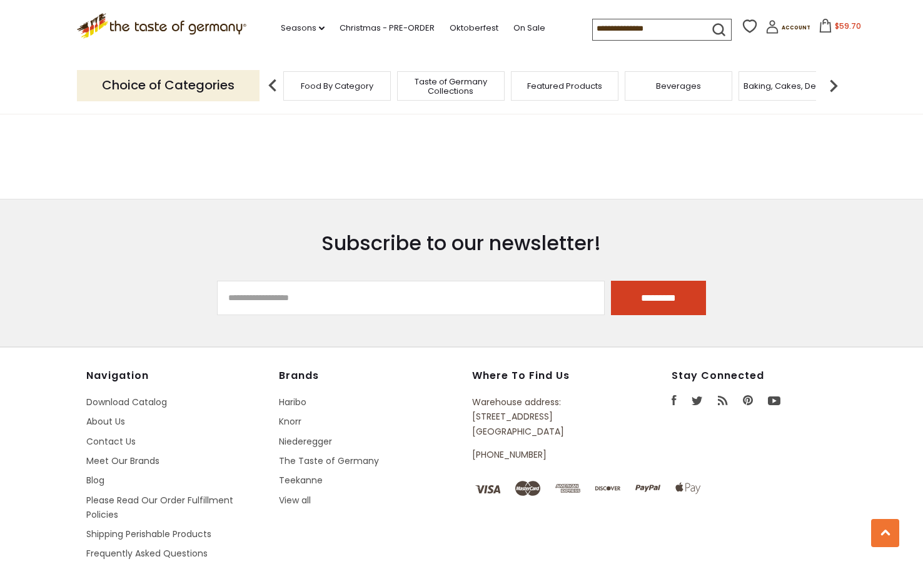
type input "**********"
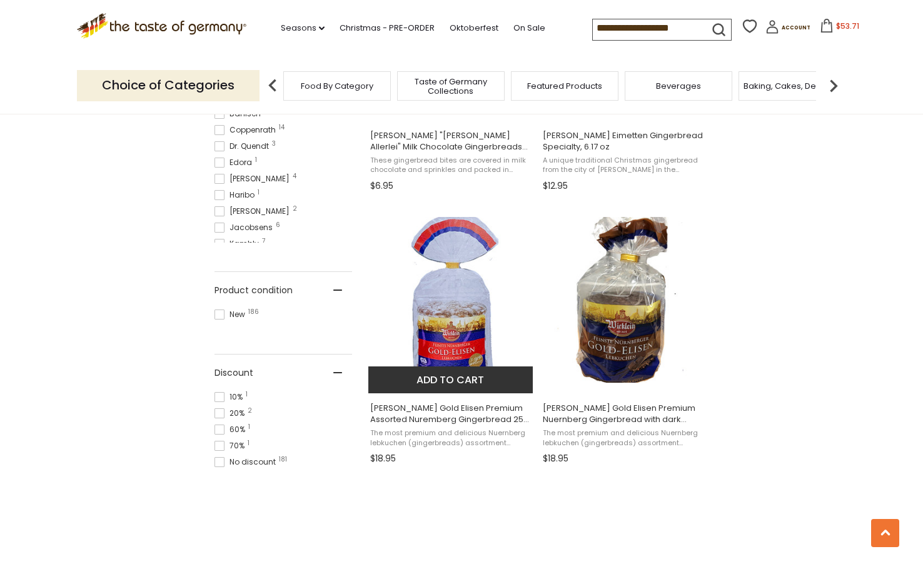
click at [452, 379] on button "Add to cart" at bounding box center [450, 379] width 164 height 27
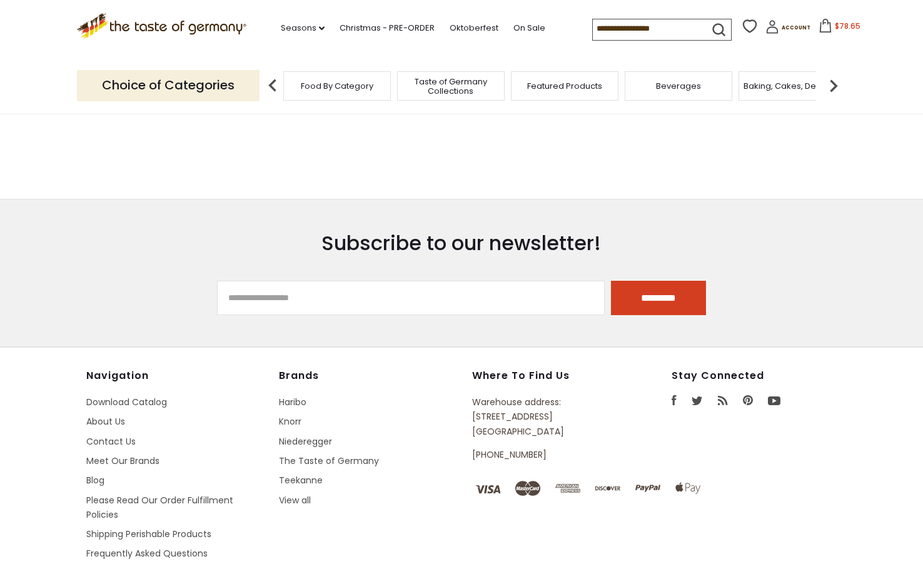
type input "**********"
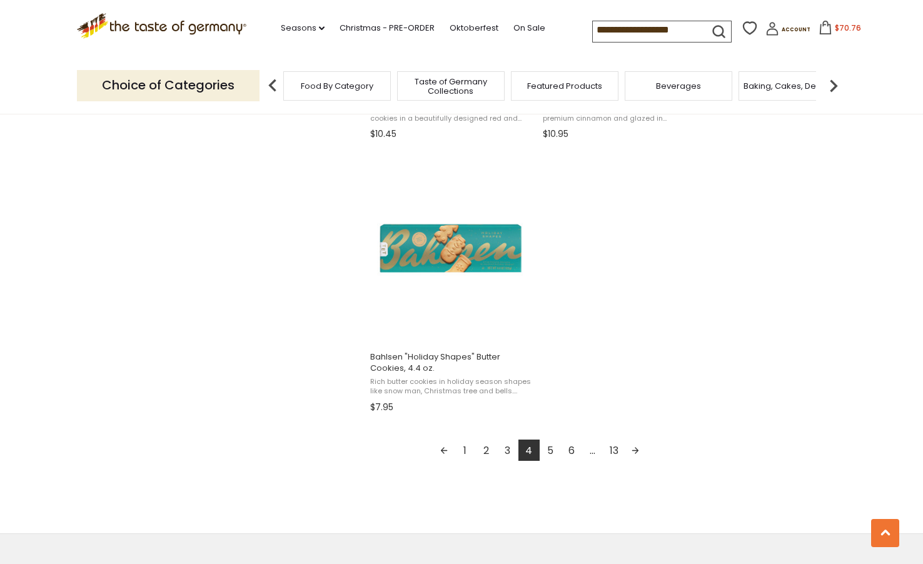
scroll to position [2126, 0]
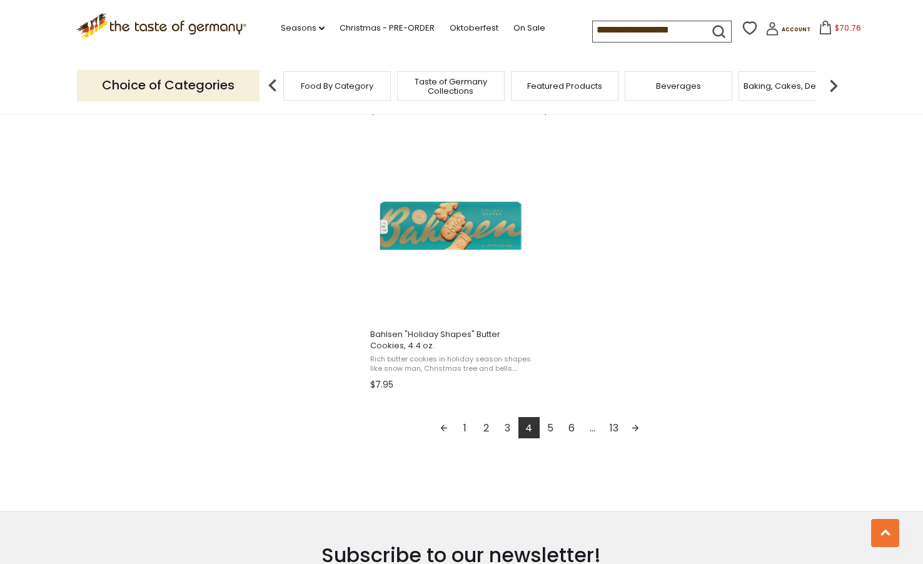
click at [632, 428] on link "Next page" at bounding box center [635, 427] width 21 height 21
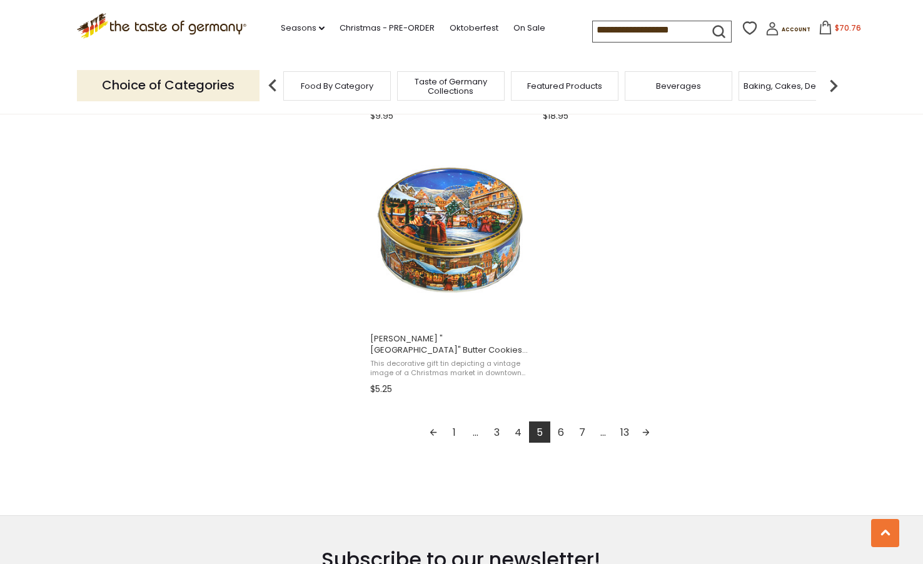
scroll to position [2126, 0]
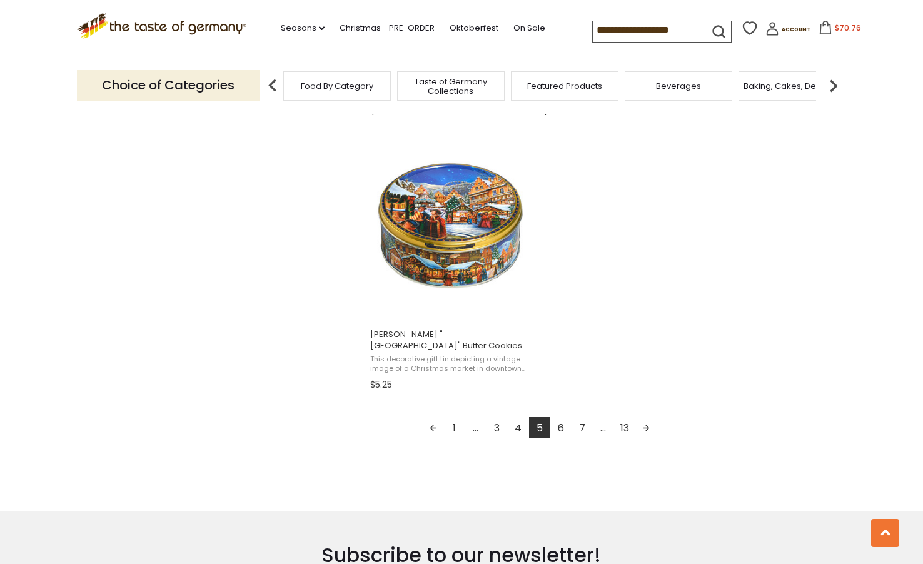
click at [646, 426] on link "Next page" at bounding box center [645, 427] width 21 height 21
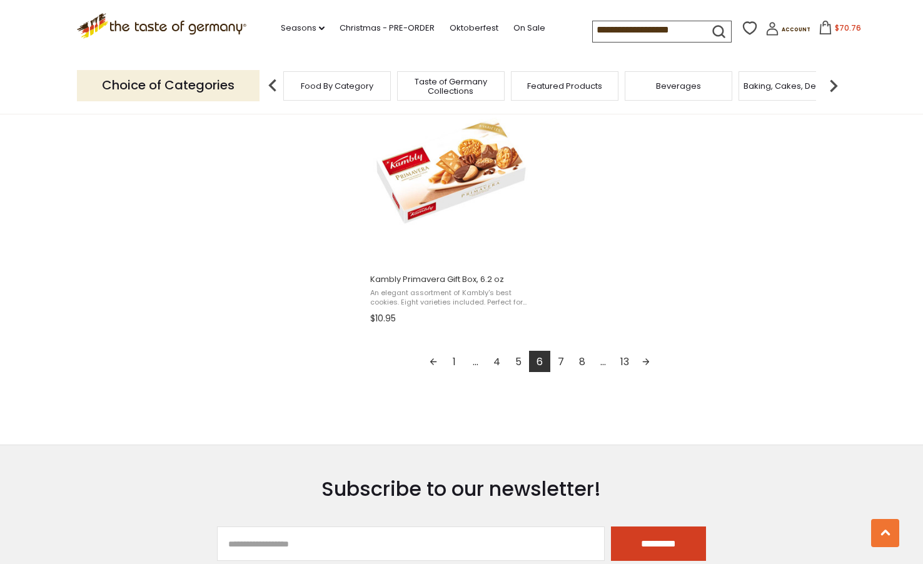
scroll to position [2188, 0]
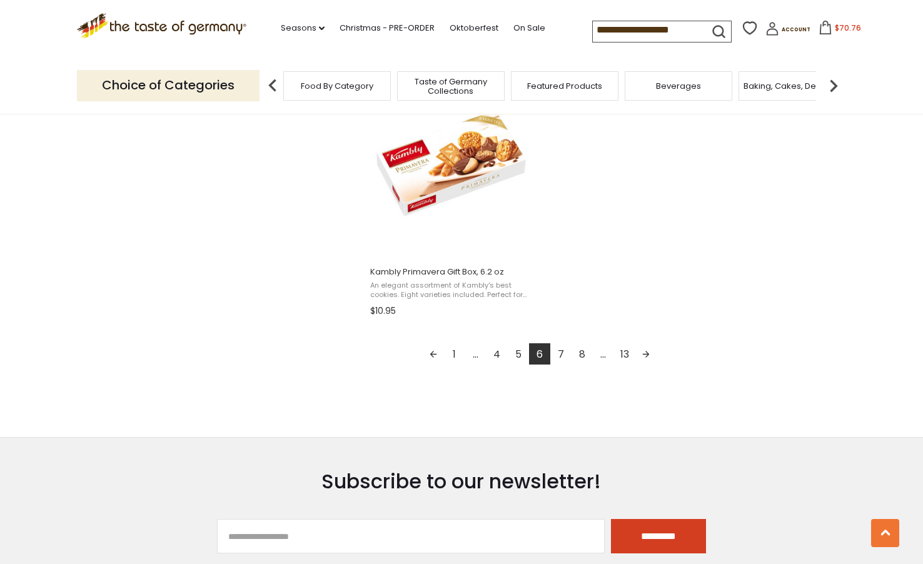
click at [646, 354] on link "Next page" at bounding box center [645, 353] width 21 height 21
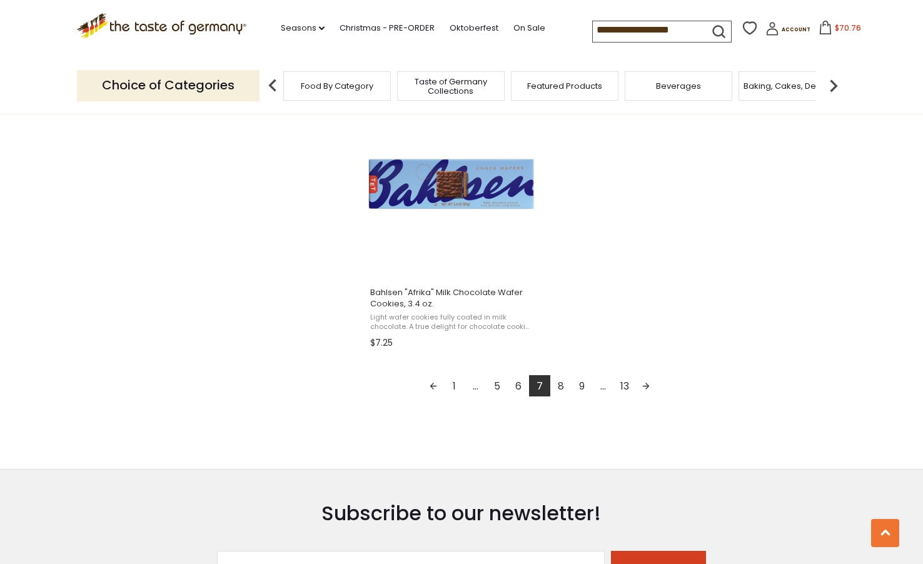
scroll to position [2188, 0]
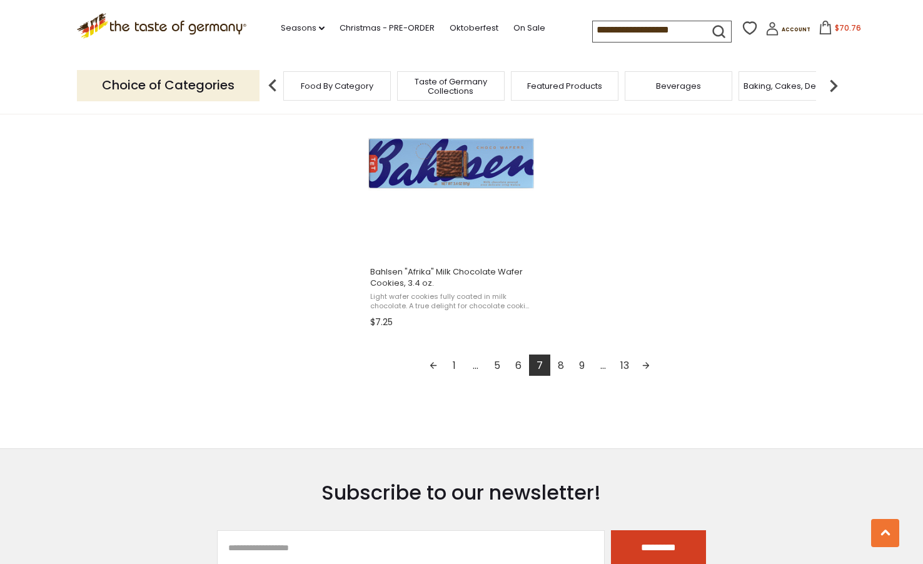
click at [648, 363] on link "Next page" at bounding box center [645, 364] width 21 height 21
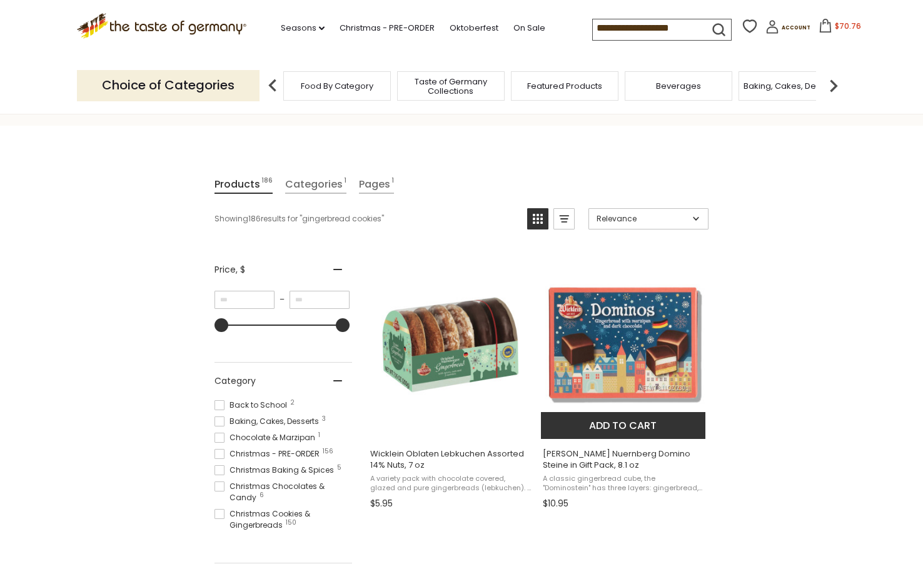
scroll to position [188, 0]
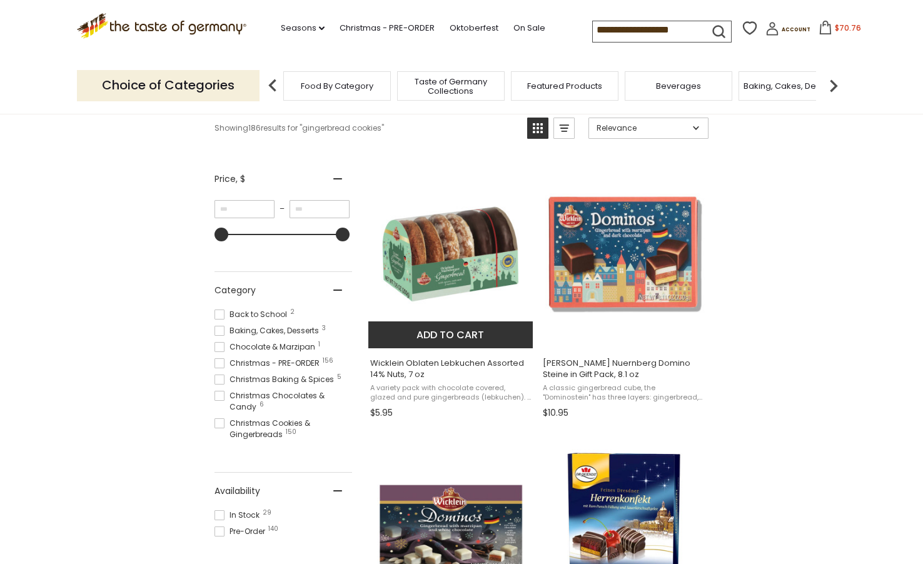
click at [449, 334] on button "Add to cart" at bounding box center [450, 334] width 164 height 27
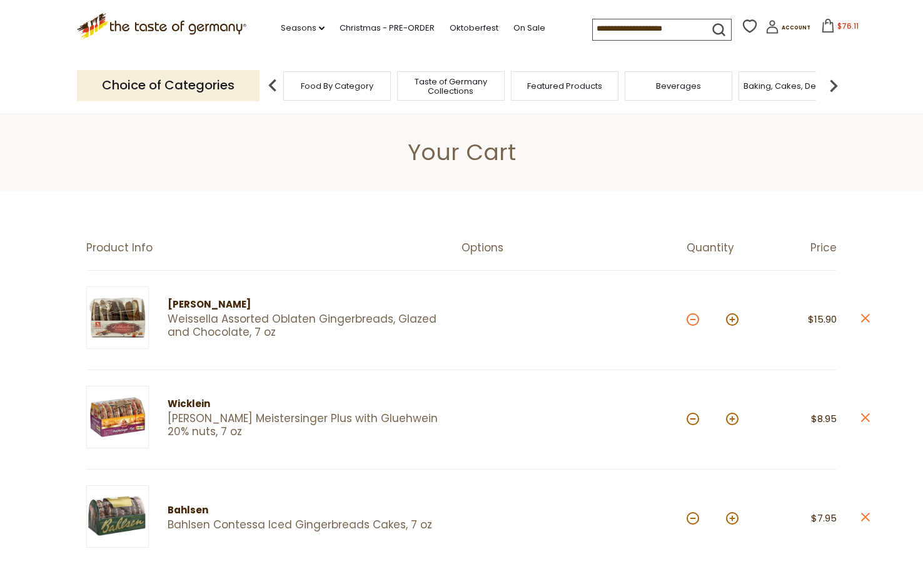
click at [693, 317] on button at bounding box center [692, 319] width 13 height 13
type input "*"
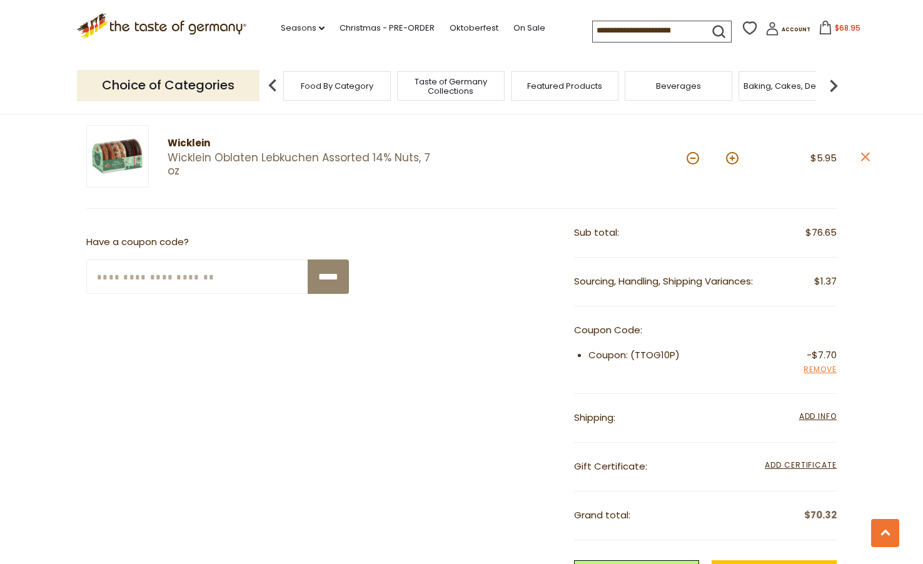
scroll to position [813, 0]
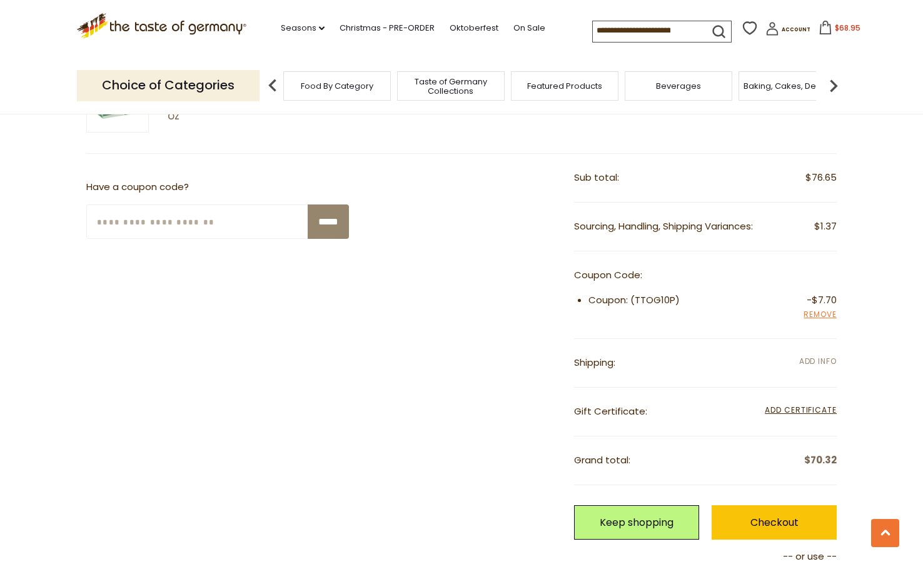
click at [810, 356] on span "Add Info" at bounding box center [818, 361] width 38 height 11
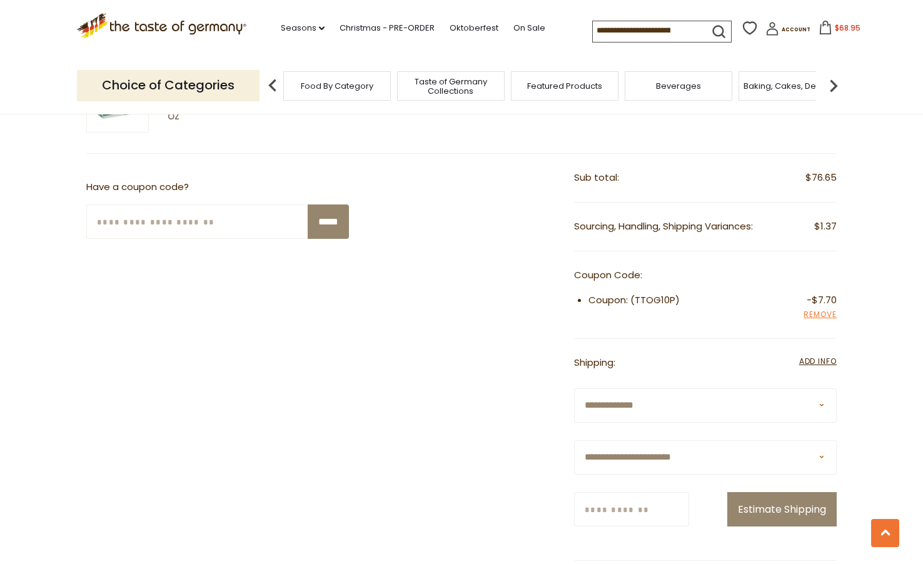
click at [691, 451] on select "**********" at bounding box center [705, 457] width 263 height 34
select select "**"
click at [574, 440] on select "**********" at bounding box center [705, 457] width 263 height 34
click at [635, 504] on input "Zip/Postcode" at bounding box center [631, 509] width 115 height 34
type input "*****"
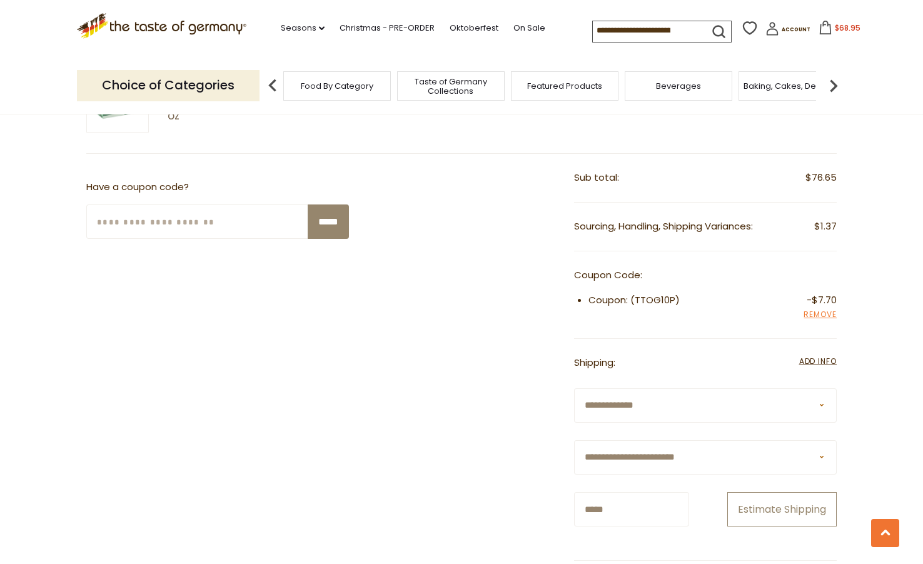
click at [775, 504] on button "Estimate Shipping" at bounding box center [781, 509] width 109 height 34
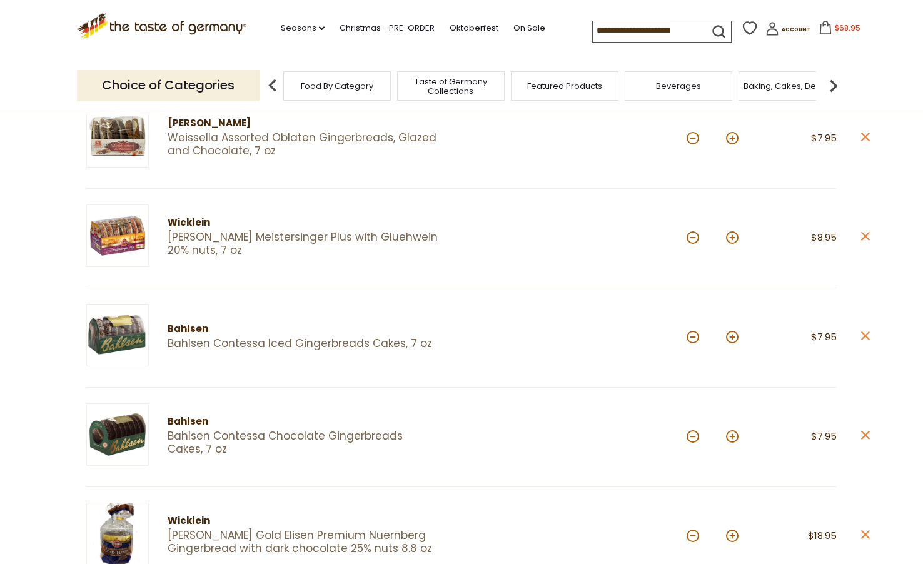
scroll to position [313, 0]
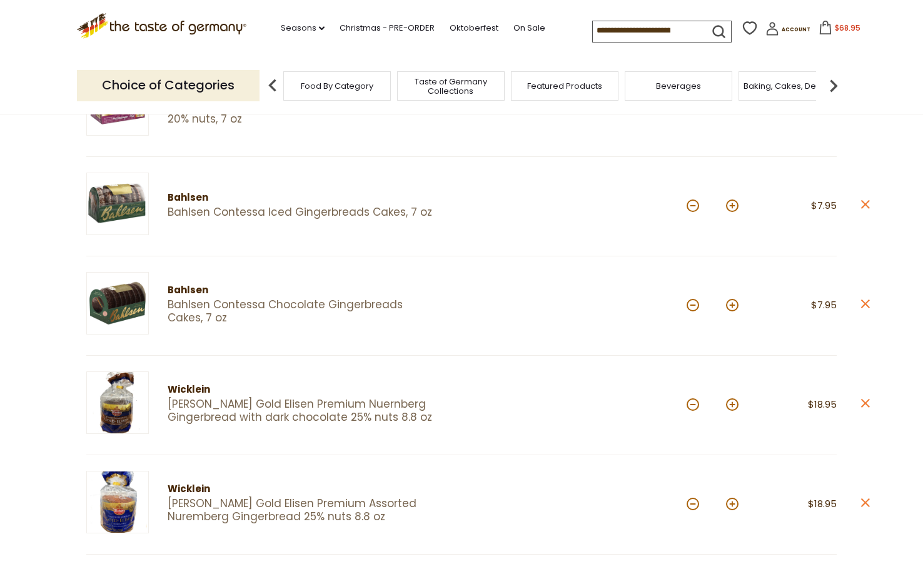
click at [335, 401] on link "Wicklein Gold Elisen Premium Nuernberg Gingerbread with dark chocolate 25% nuts…" at bounding box center [304, 411] width 272 height 27
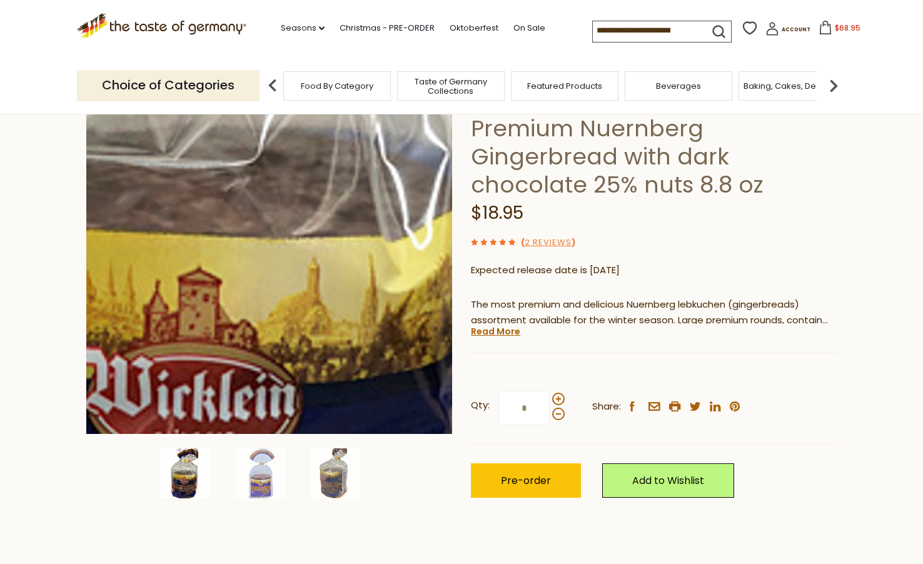
scroll to position [125, 0]
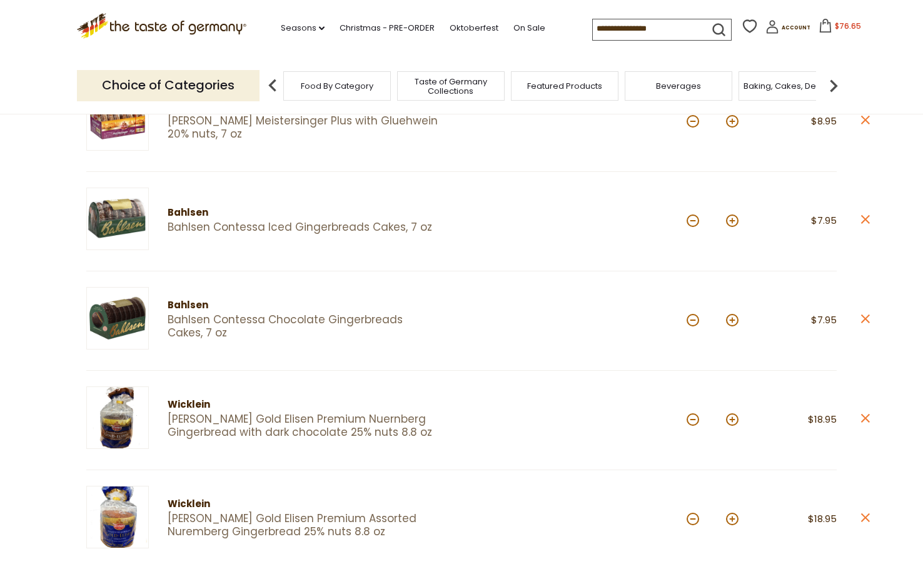
scroll to position [313, 0]
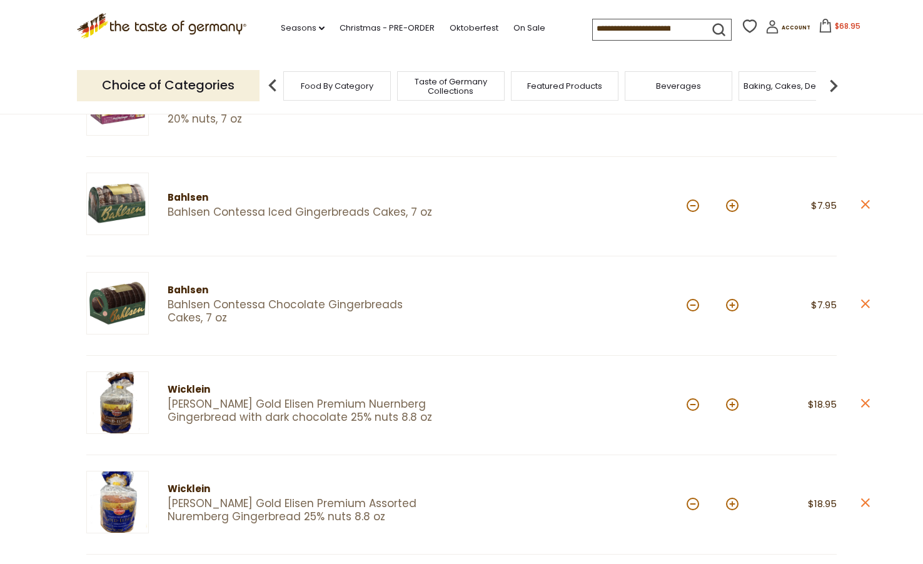
click at [215, 504] on link "[PERSON_NAME] Gold Elisen Premium Assorted Nuremberg Gingerbread 25% nuts 8.8 oz" at bounding box center [304, 510] width 272 height 27
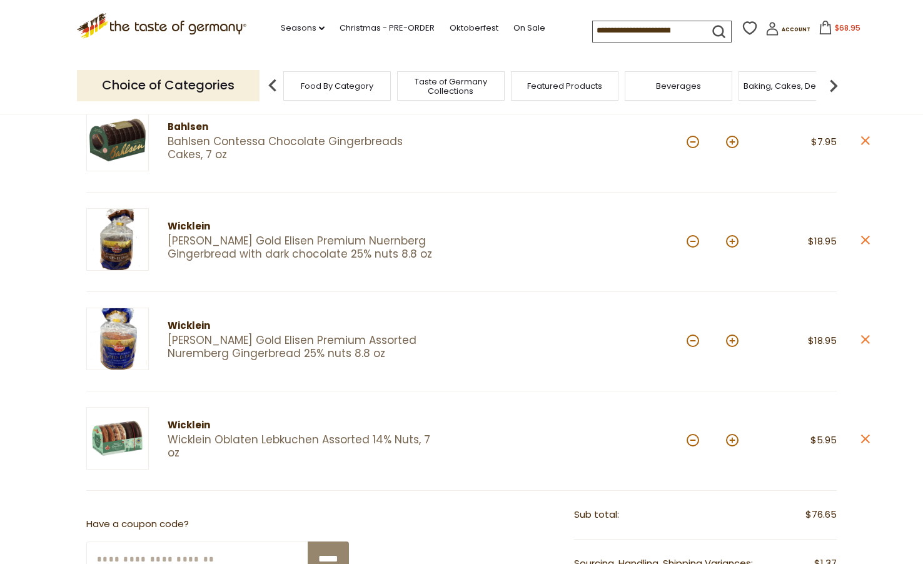
scroll to position [500, 0]
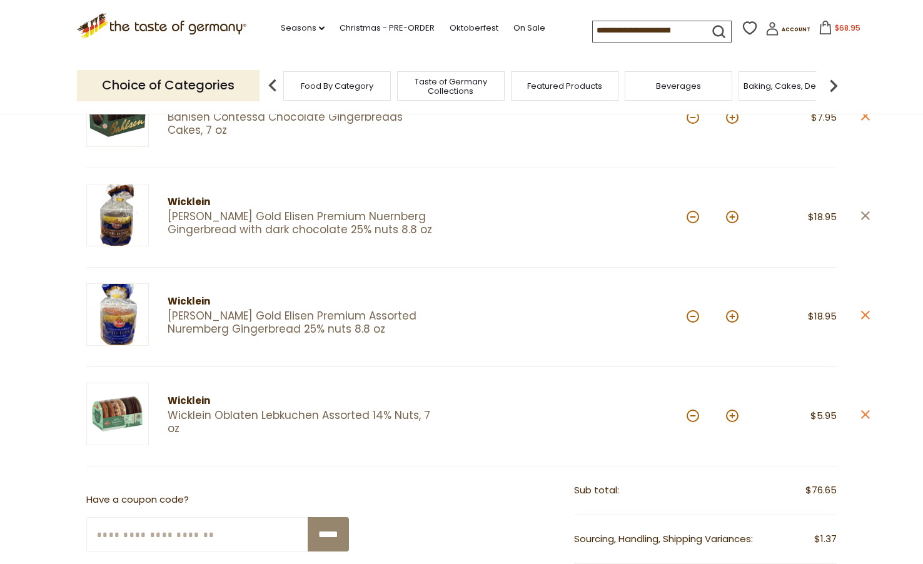
click at [865, 212] on icon "close" at bounding box center [864, 215] width 9 height 9
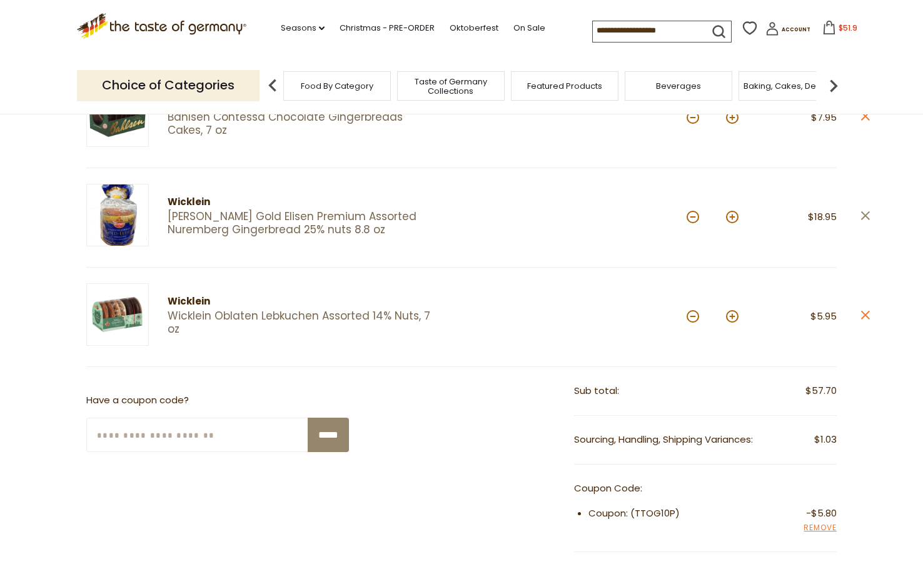
click at [866, 211] on icon at bounding box center [865, 215] width 9 height 9
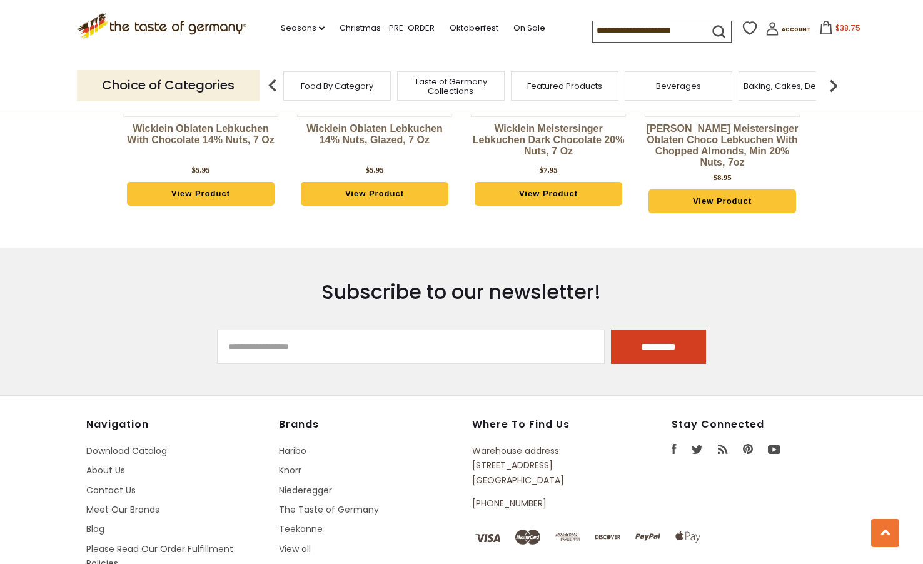
scroll to position [1563, 0]
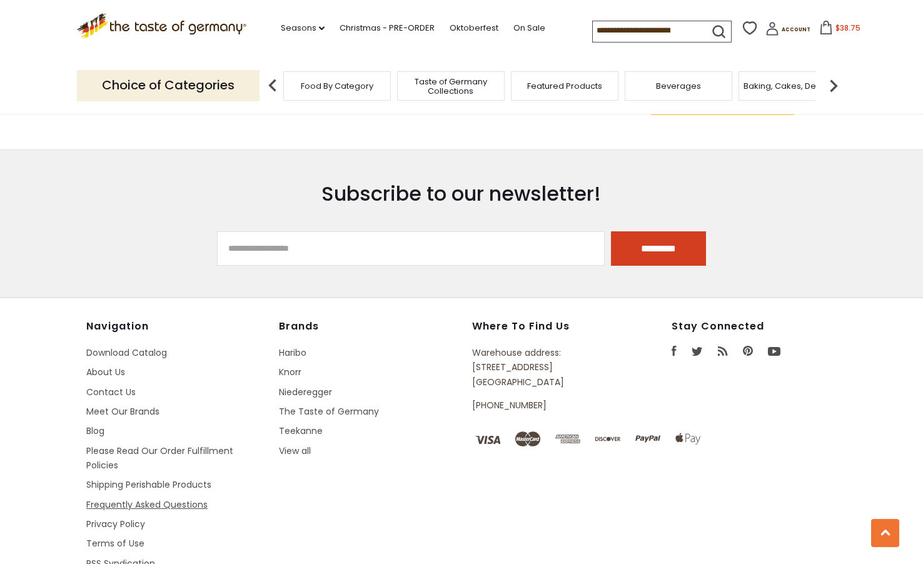
click at [194, 503] on link "Frequently Asked Questions" at bounding box center [146, 504] width 121 height 13
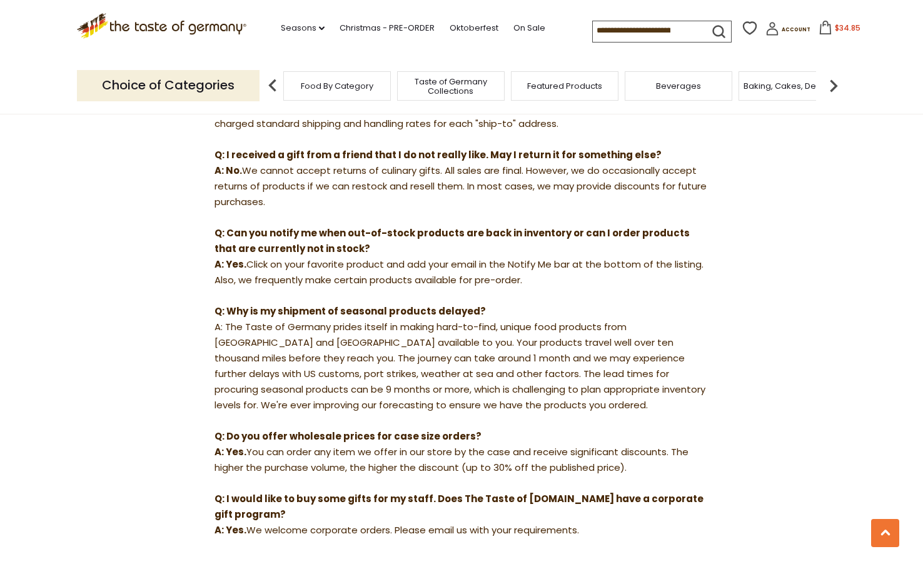
scroll to position [813, 0]
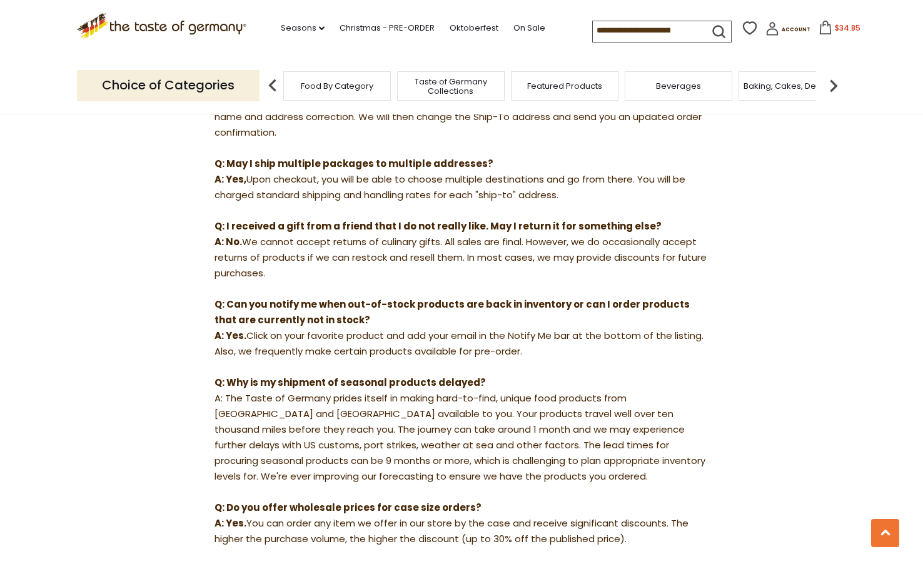
click at [835, 26] on span "$34.85" at bounding box center [848, 28] width 26 height 11
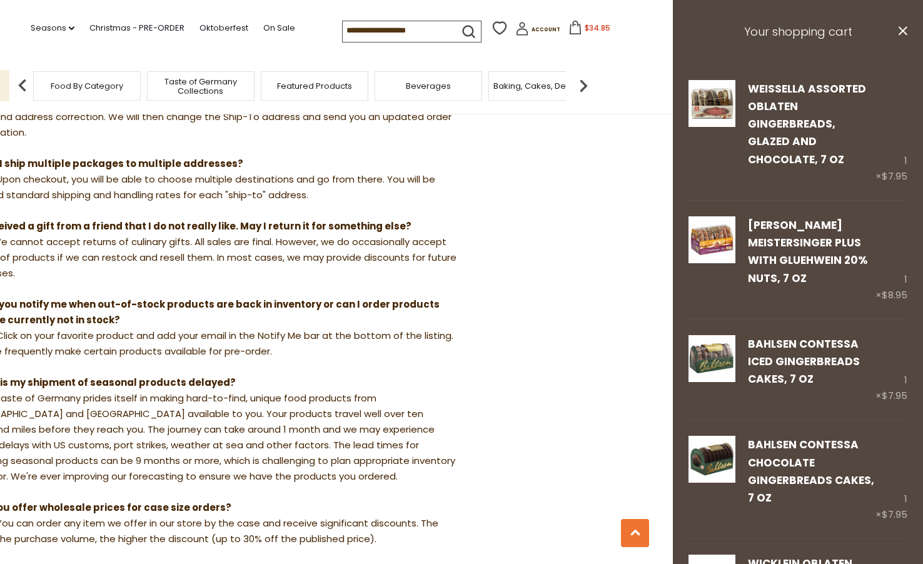
click at [585, 27] on span "$34.85" at bounding box center [598, 28] width 26 height 11
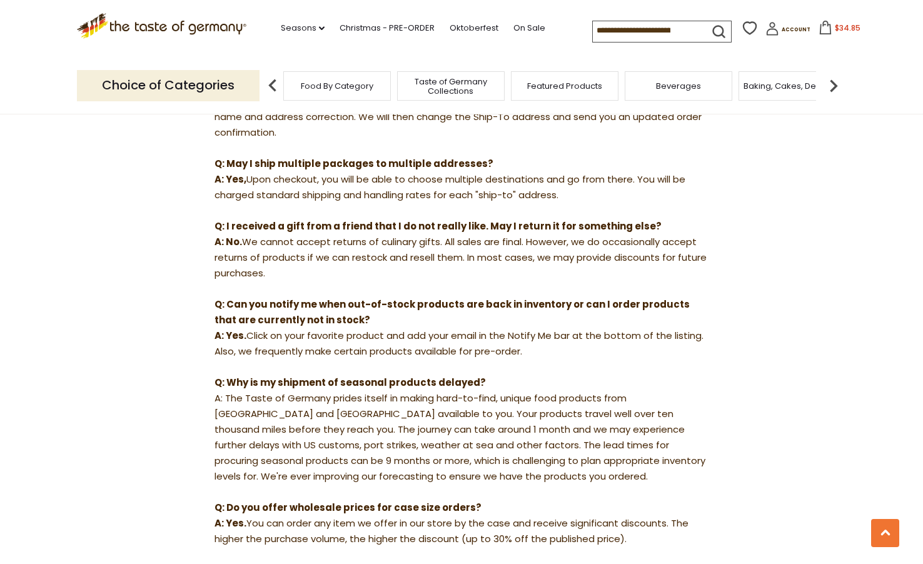
click at [840, 28] on span "$34.85" at bounding box center [848, 28] width 26 height 11
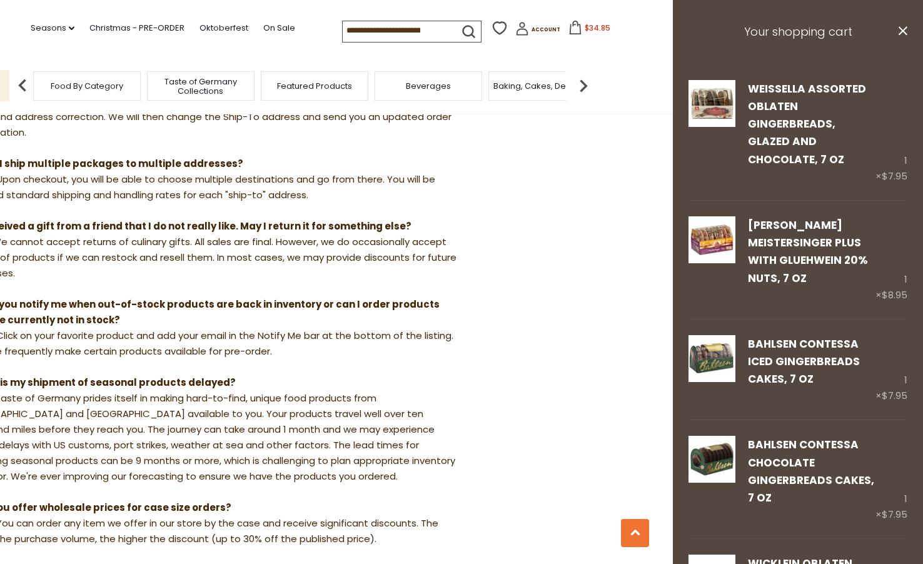
click at [820, 34] on h3 "Your shopping cart" at bounding box center [798, 32] width 250 height 64
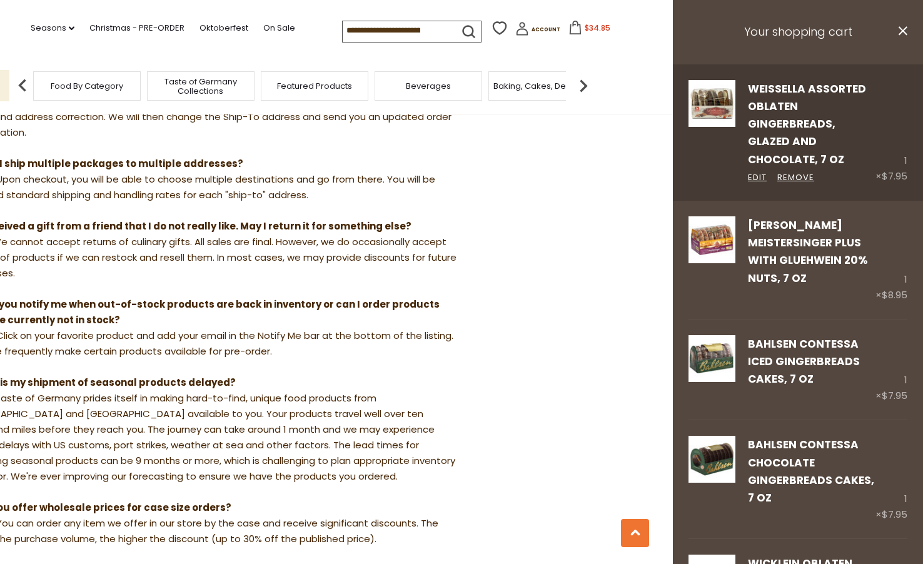
click at [784, 116] on div "Weissella Assorted Oblaten Gingerbreads, Glazed and Chocolate, 7 oz Edit Remove" at bounding box center [805, 132] width 140 height 104
click at [705, 102] on img at bounding box center [711, 103] width 47 height 47
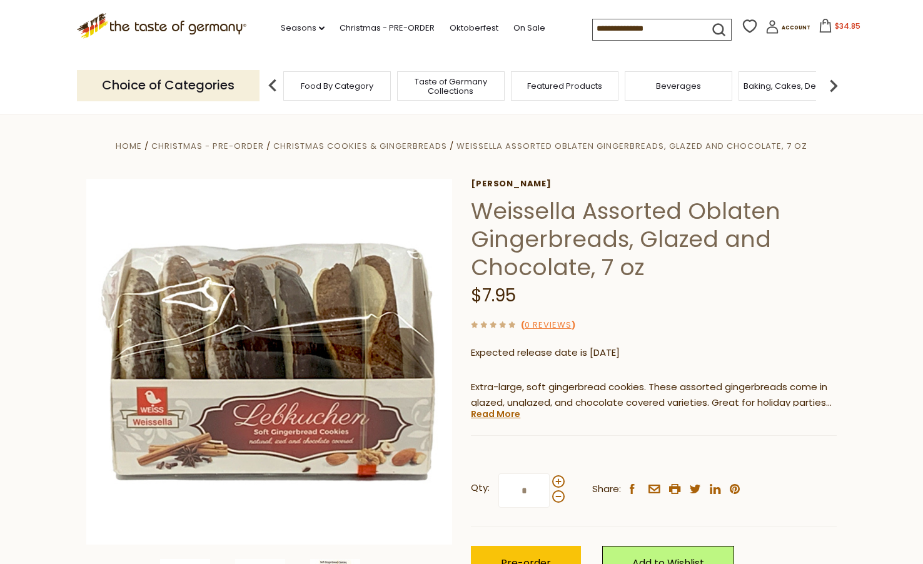
click at [839, 25] on span "$34.85" at bounding box center [848, 26] width 26 height 11
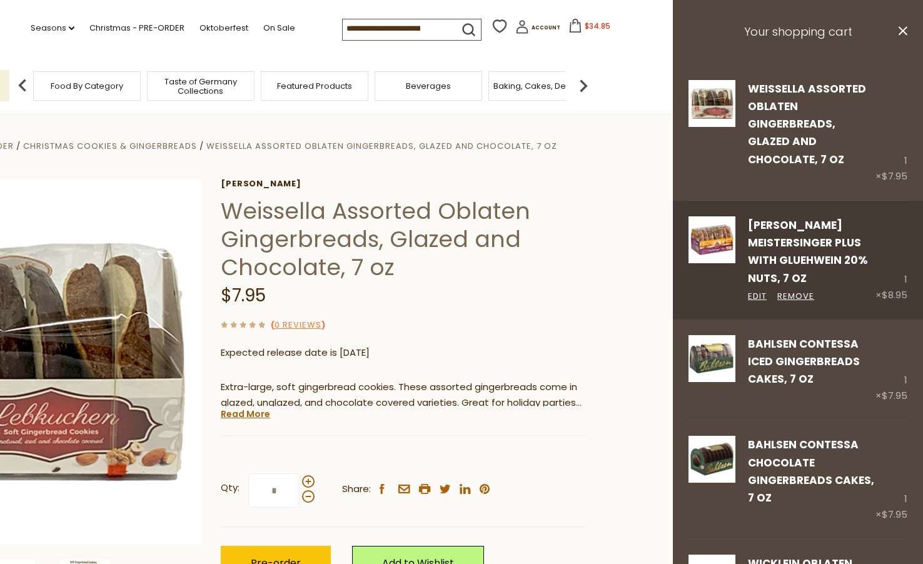
click at [797, 259] on link "[PERSON_NAME] Meistersinger Plus with Gluehwein 20% nuts, 7 oz" at bounding box center [808, 252] width 120 height 68
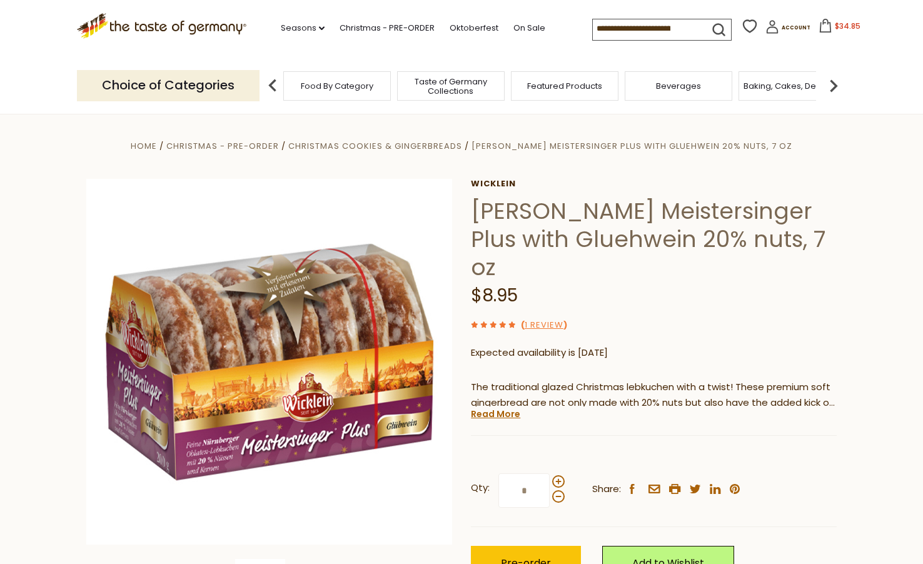
click at [835, 24] on span "$34.85" at bounding box center [848, 26] width 26 height 11
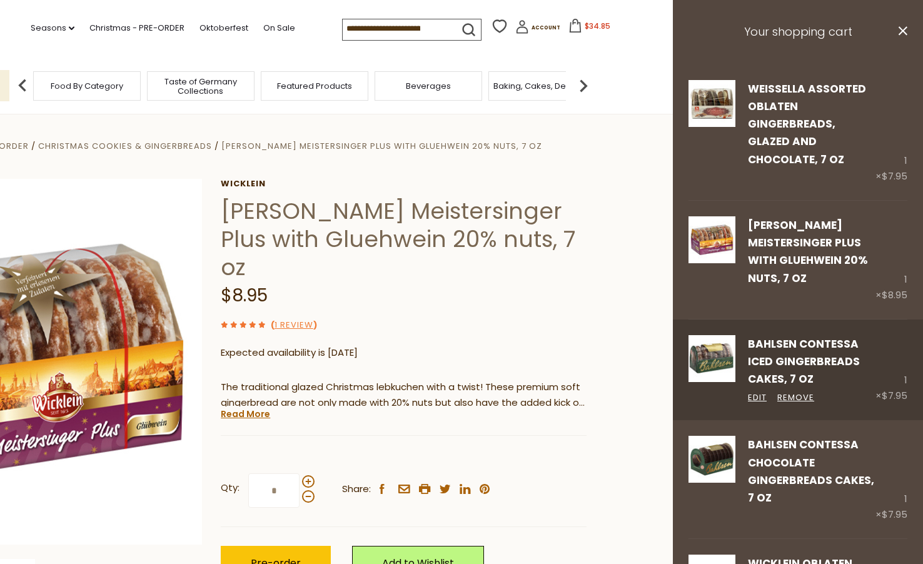
click at [791, 358] on link "Bahlsen Contessa Iced Gingerbreads Cakes, 7 oz" at bounding box center [804, 361] width 112 height 51
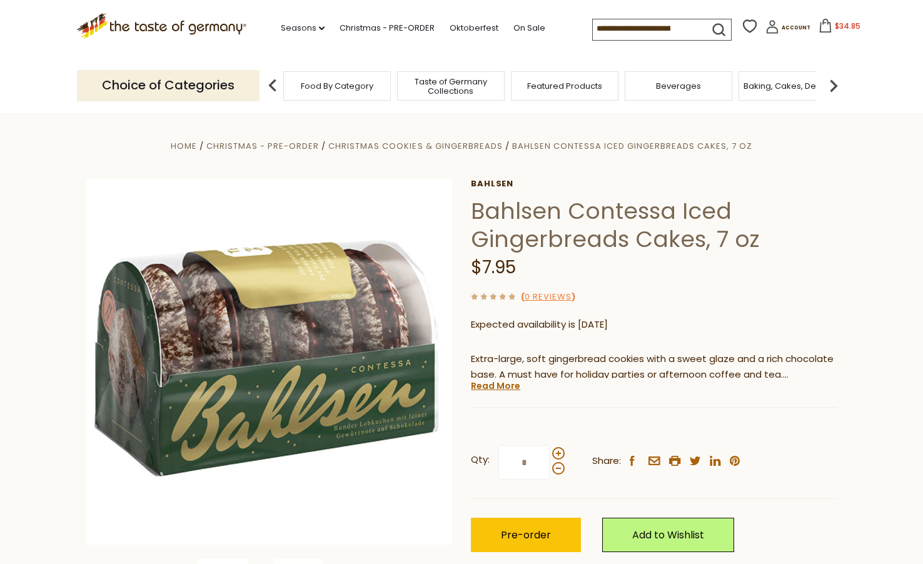
click at [835, 29] on span "$34.85" at bounding box center [848, 26] width 26 height 11
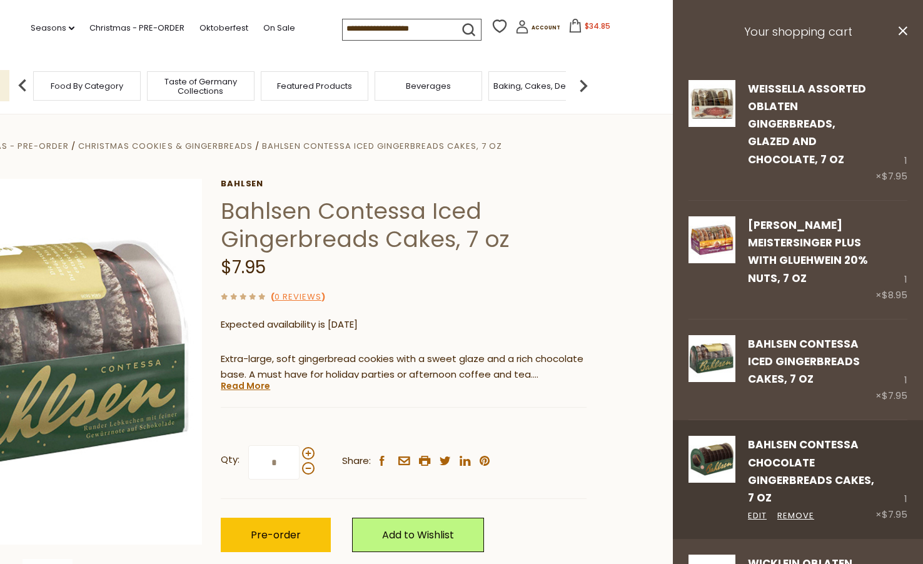
click at [778, 449] on link "Bahlsen Contessa Chocolate Gingerbreads Cakes, 7 oz" at bounding box center [811, 471] width 126 height 68
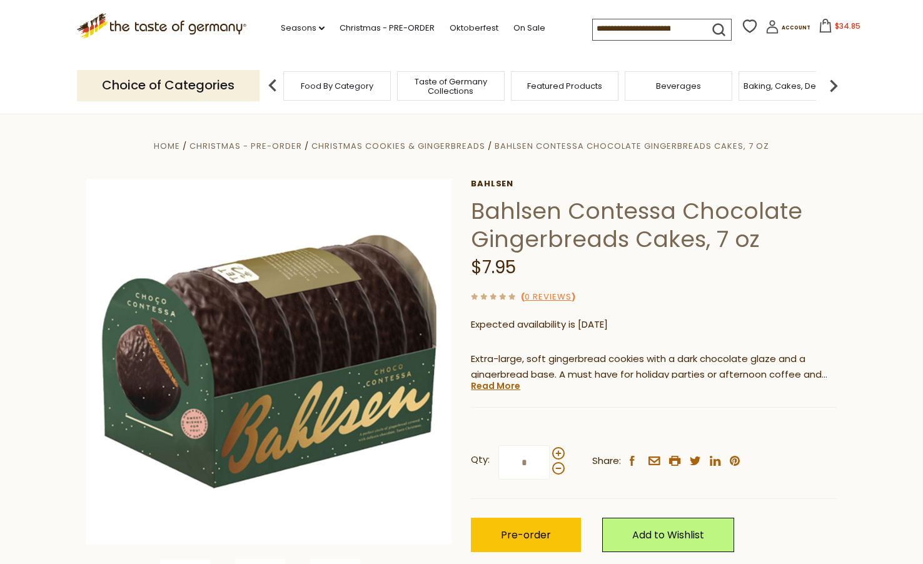
click at [835, 26] on span "$34.85" at bounding box center [848, 26] width 26 height 11
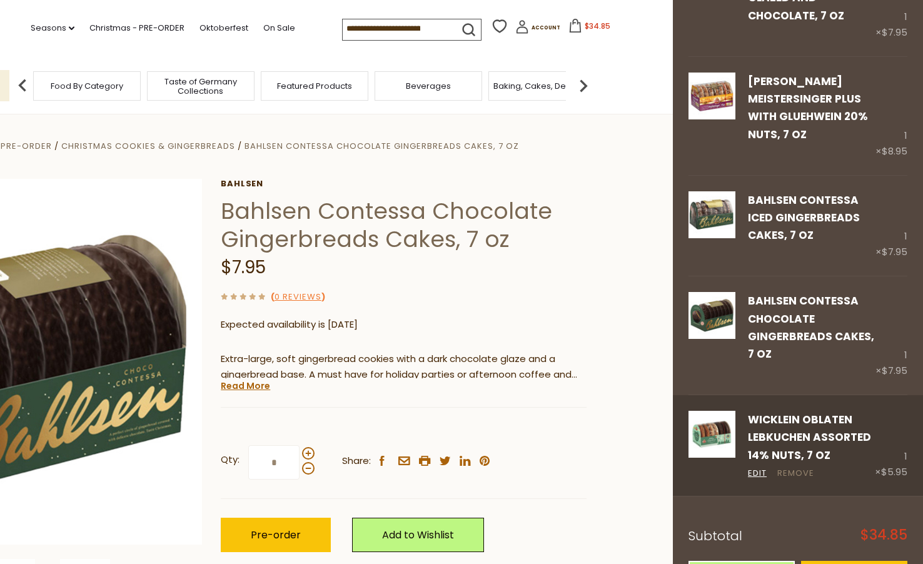
scroll to position [188, 0]
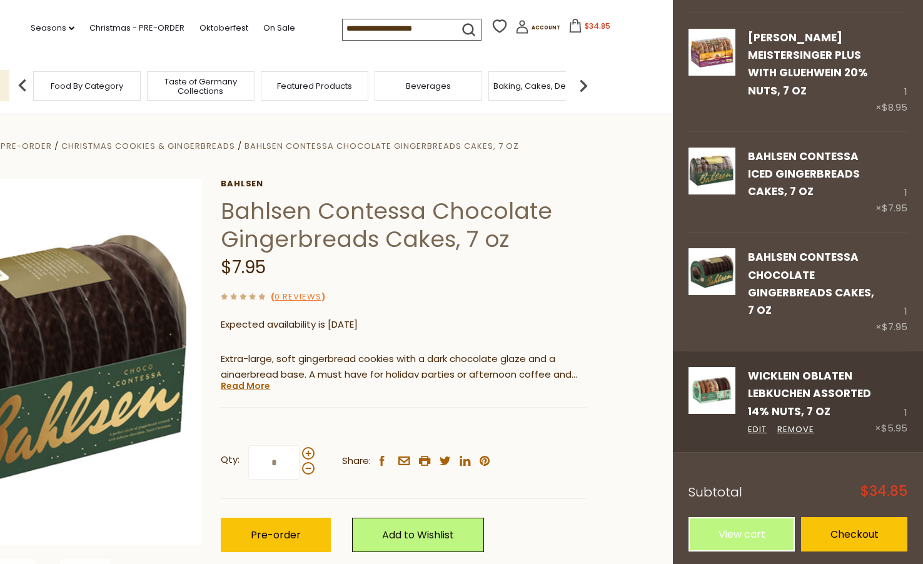
click at [791, 409] on link "Wicklein Oblaten Lebkuchen Assorted 14% Nuts, 7 oz" at bounding box center [809, 393] width 123 height 51
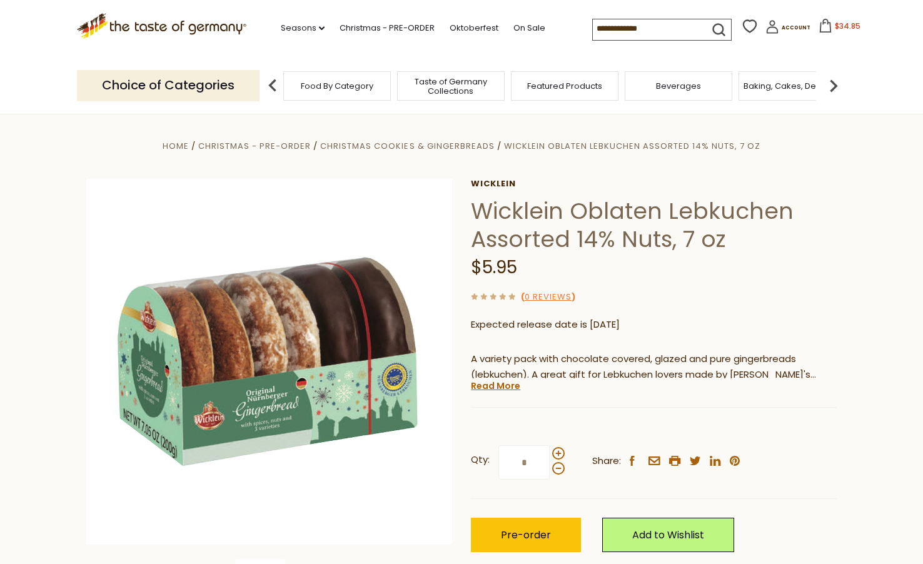
click at [835, 24] on span "$34.85" at bounding box center [848, 26] width 26 height 11
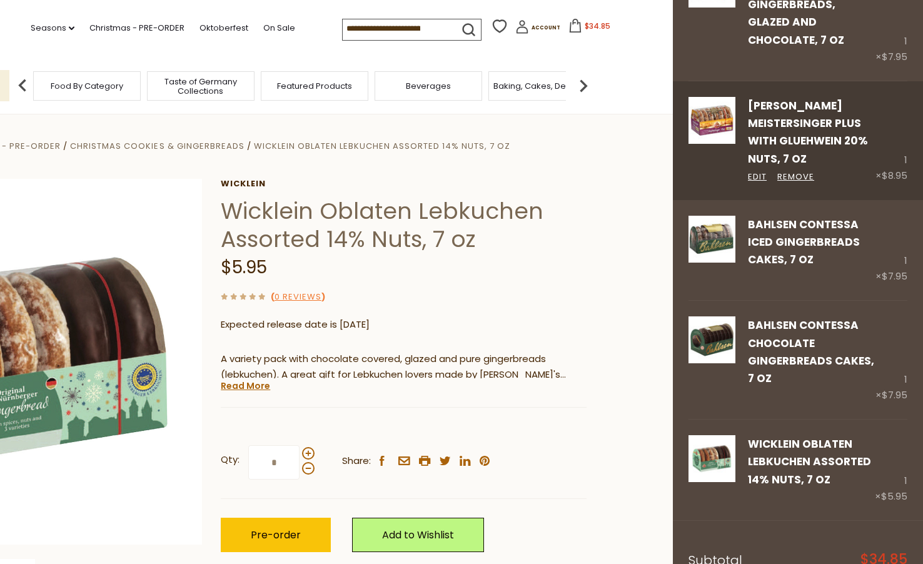
scroll to position [188, 0]
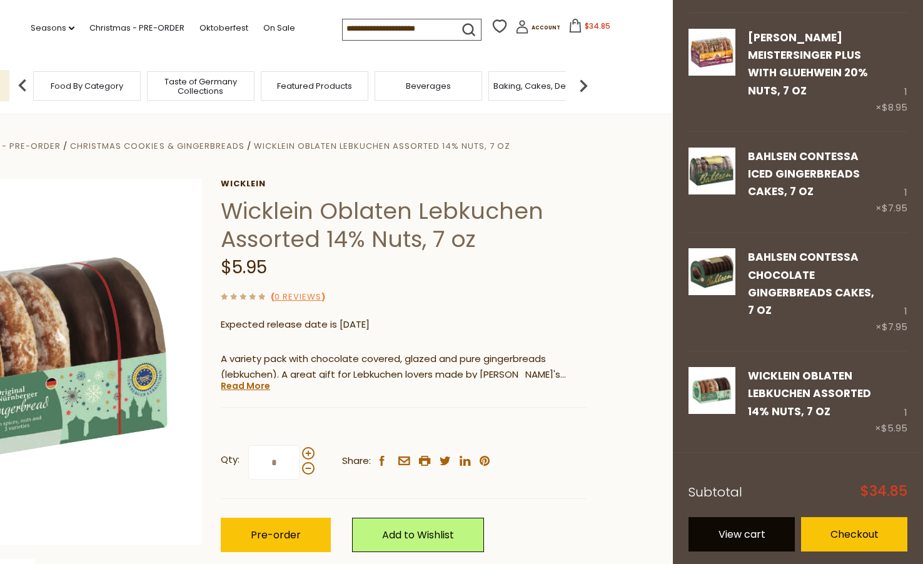
click at [732, 531] on link "View cart" at bounding box center [741, 534] width 106 height 34
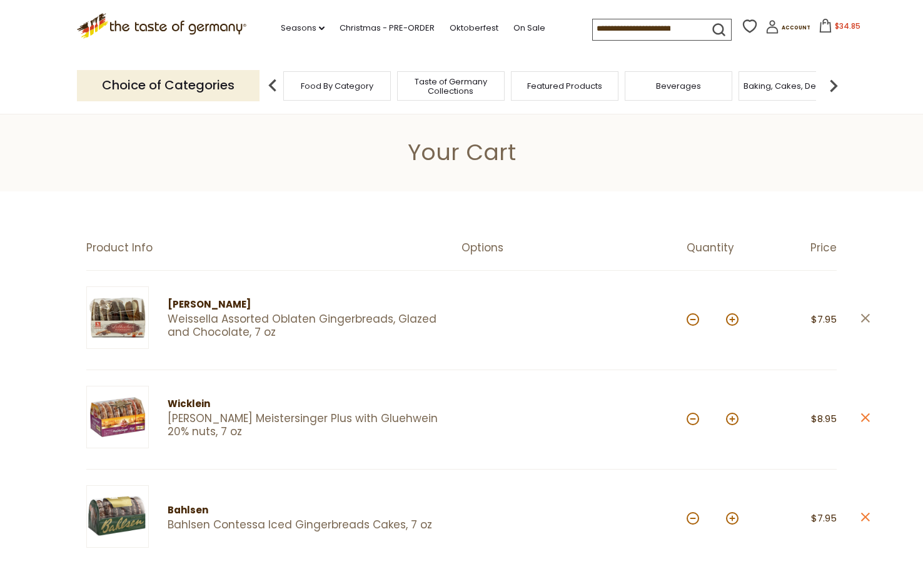
click at [865, 317] on icon at bounding box center [865, 318] width 9 height 9
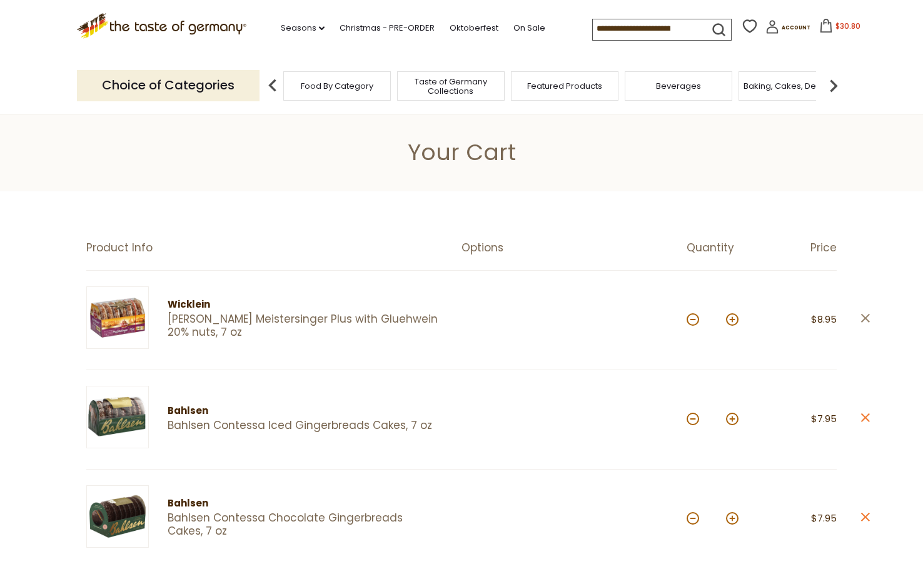
click at [865, 317] on icon at bounding box center [865, 318] width 9 height 9
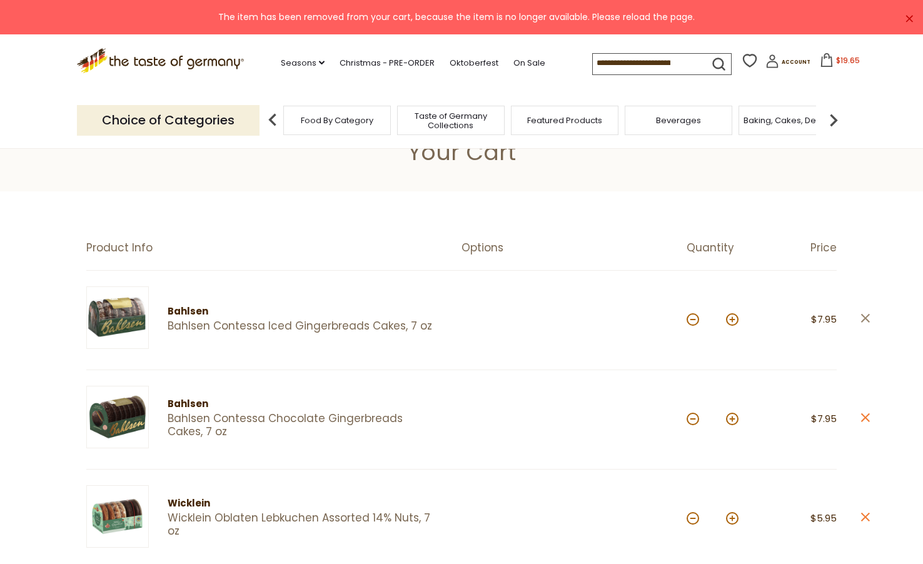
click at [865, 317] on icon at bounding box center [865, 318] width 9 height 9
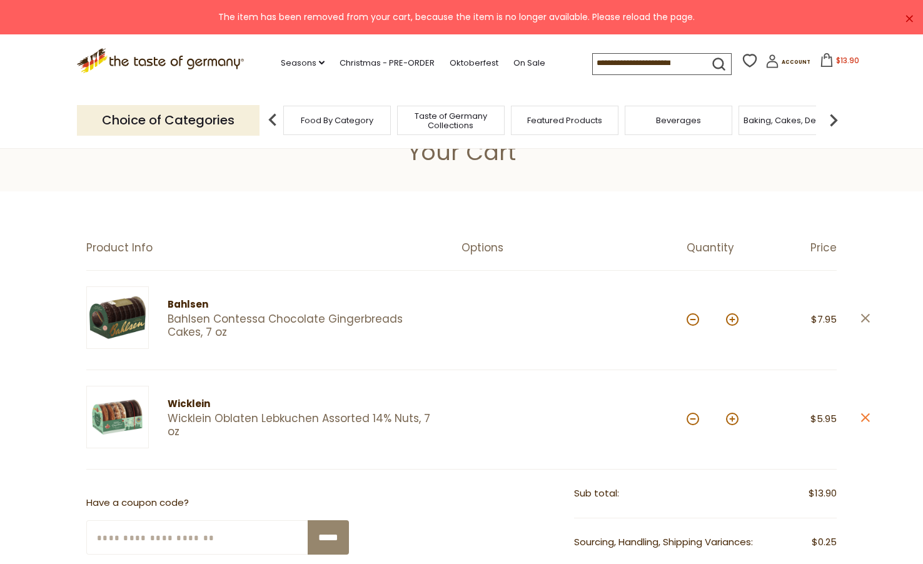
click at [866, 318] on icon at bounding box center [865, 318] width 9 height 9
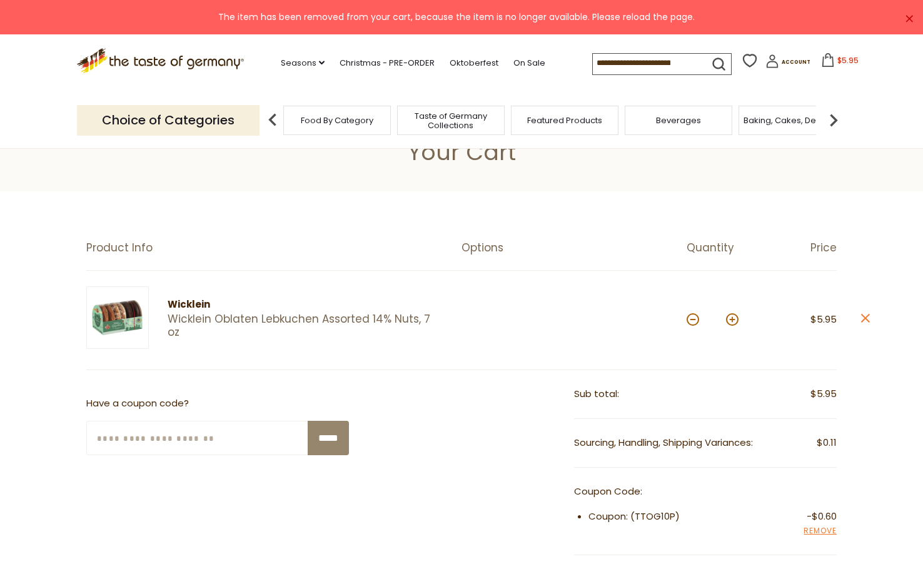
click at [191, 322] on link "Wicklein Oblaten Lebkuchen Assorted 14% Nuts, 7 oz" at bounding box center [304, 326] width 272 height 27
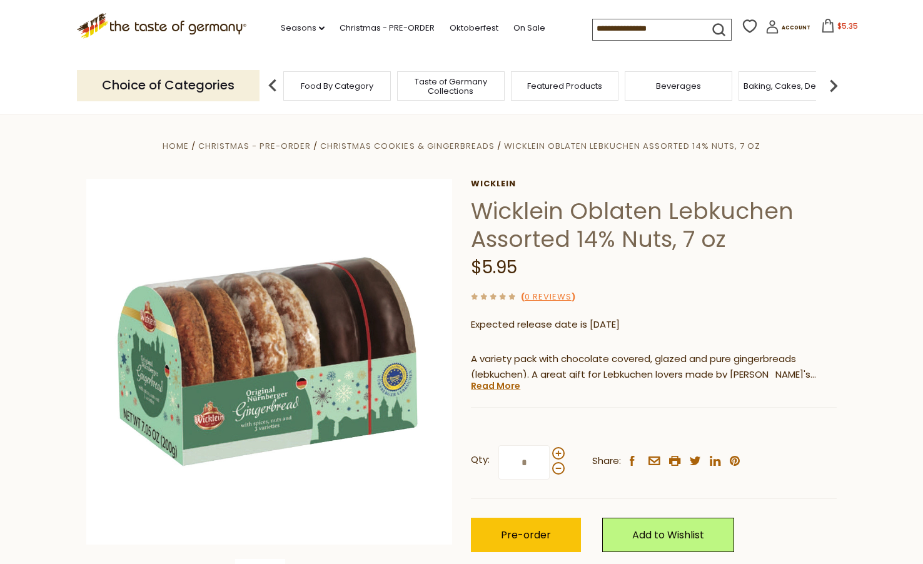
click at [837, 26] on span "$5.35" at bounding box center [847, 26] width 21 height 11
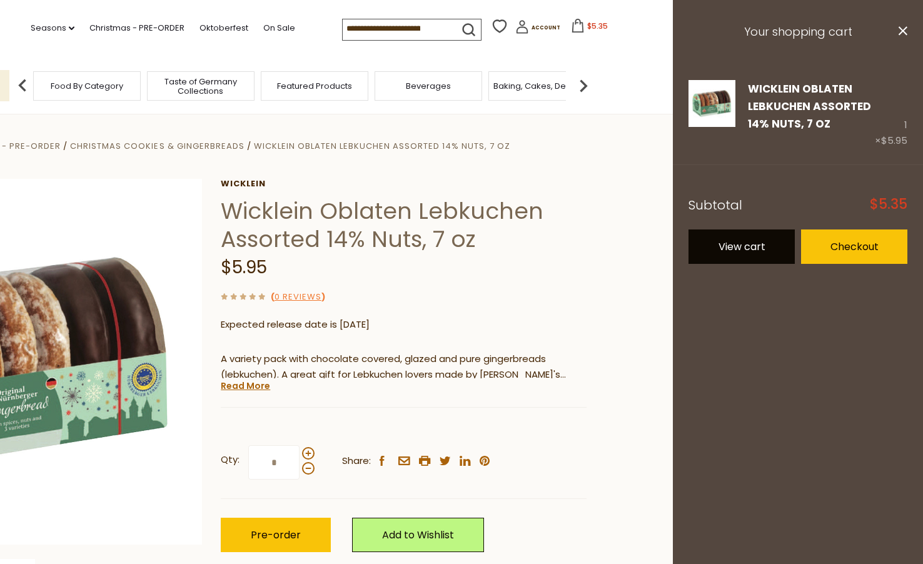
click at [745, 259] on link "View cart" at bounding box center [741, 246] width 106 height 34
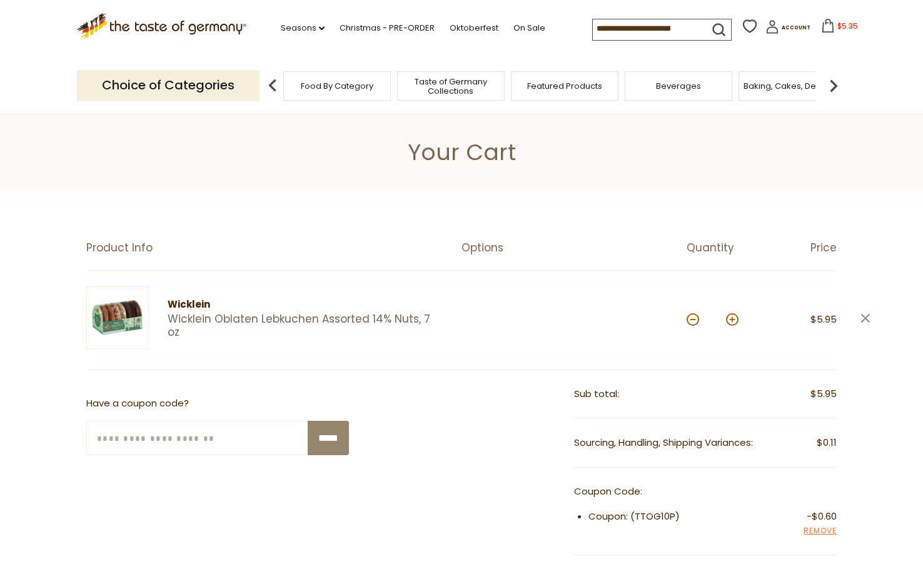
click at [865, 317] on icon at bounding box center [865, 318] width 9 height 9
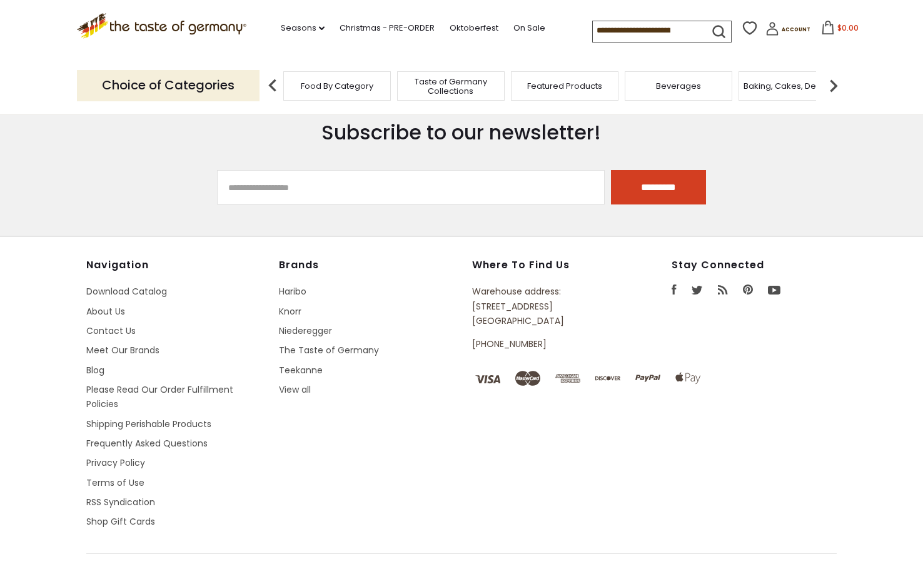
scroll to position [250, 0]
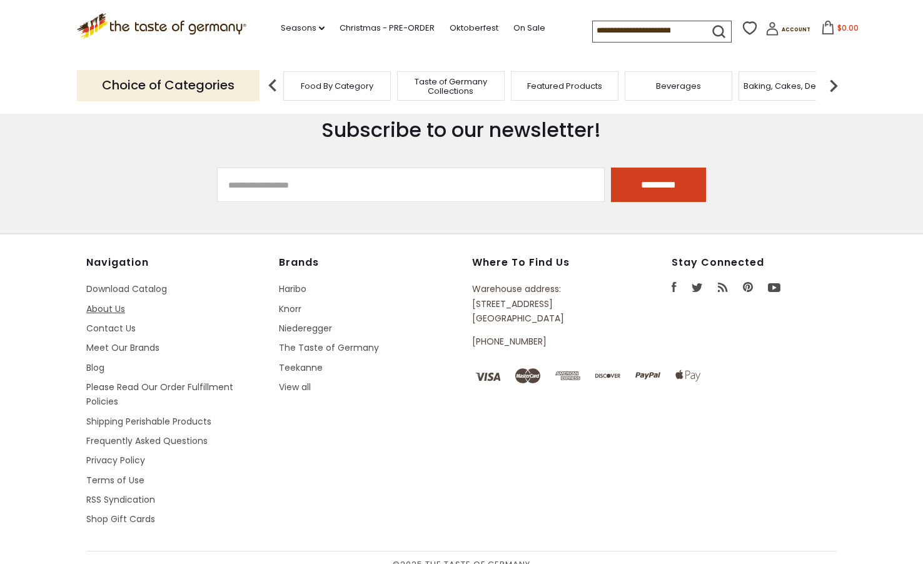
click at [91, 310] on link "About Us" at bounding box center [105, 309] width 39 height 13
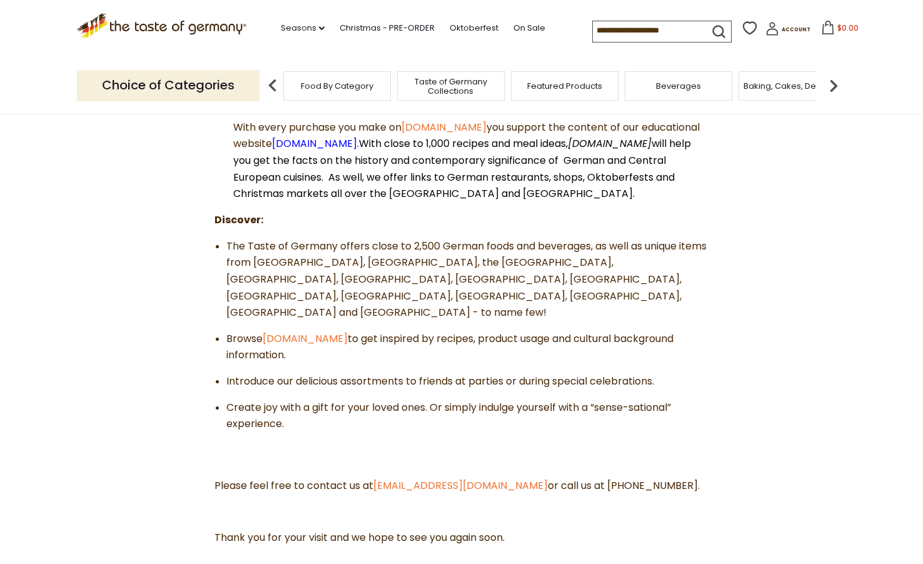
scroll to position [375, 0]
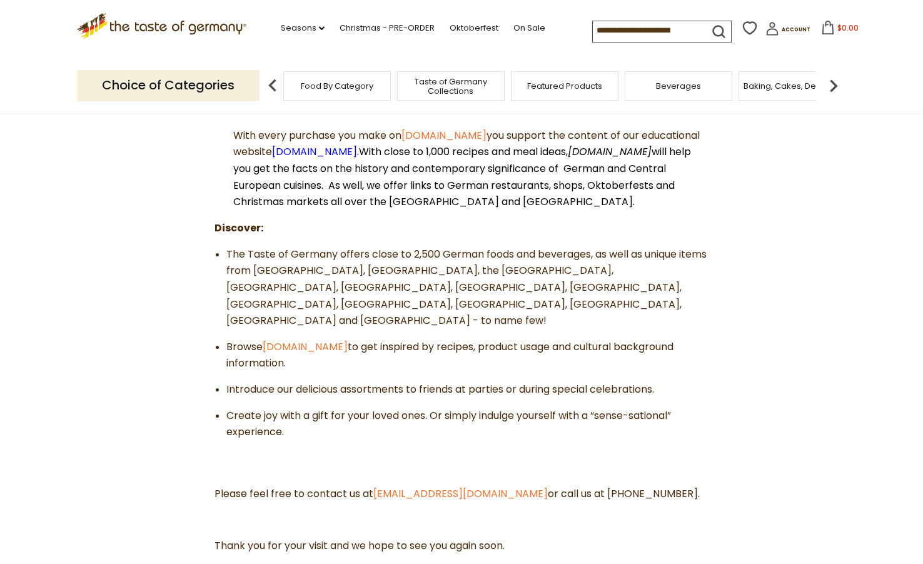
click at [146, 23] on icon ".st0{fill:#EDD300;} .st1{fill:#D33E21;}" at bounding box center [161, 26] width 169 height 26
